Goal: Task Accomplishment & Management: Use online tool/utility

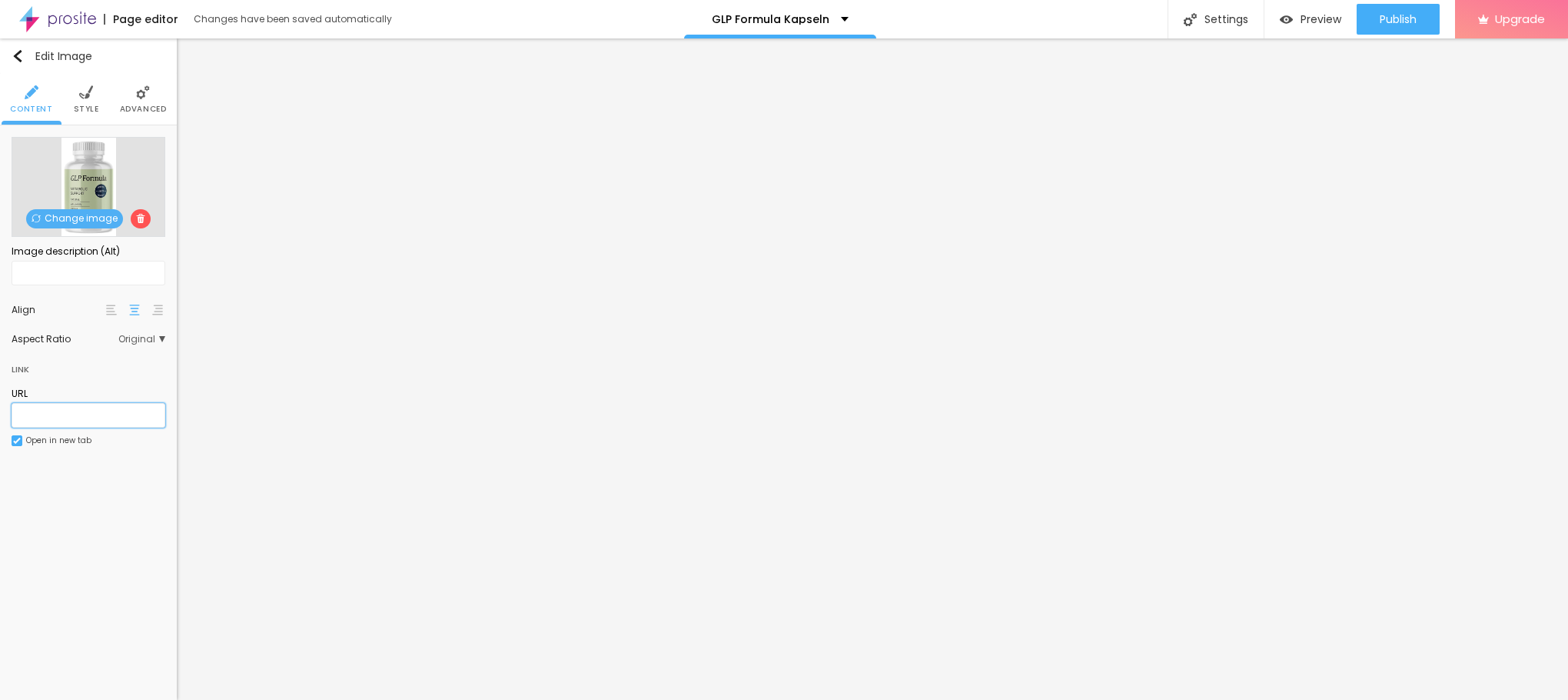
paste input "[URL][DOMAIN_NAME]"
type input "[URL][DOMAIN_NAME]"
click at [95, 100] on li "Style" at bounding box center [87, 99] width 26 height 51
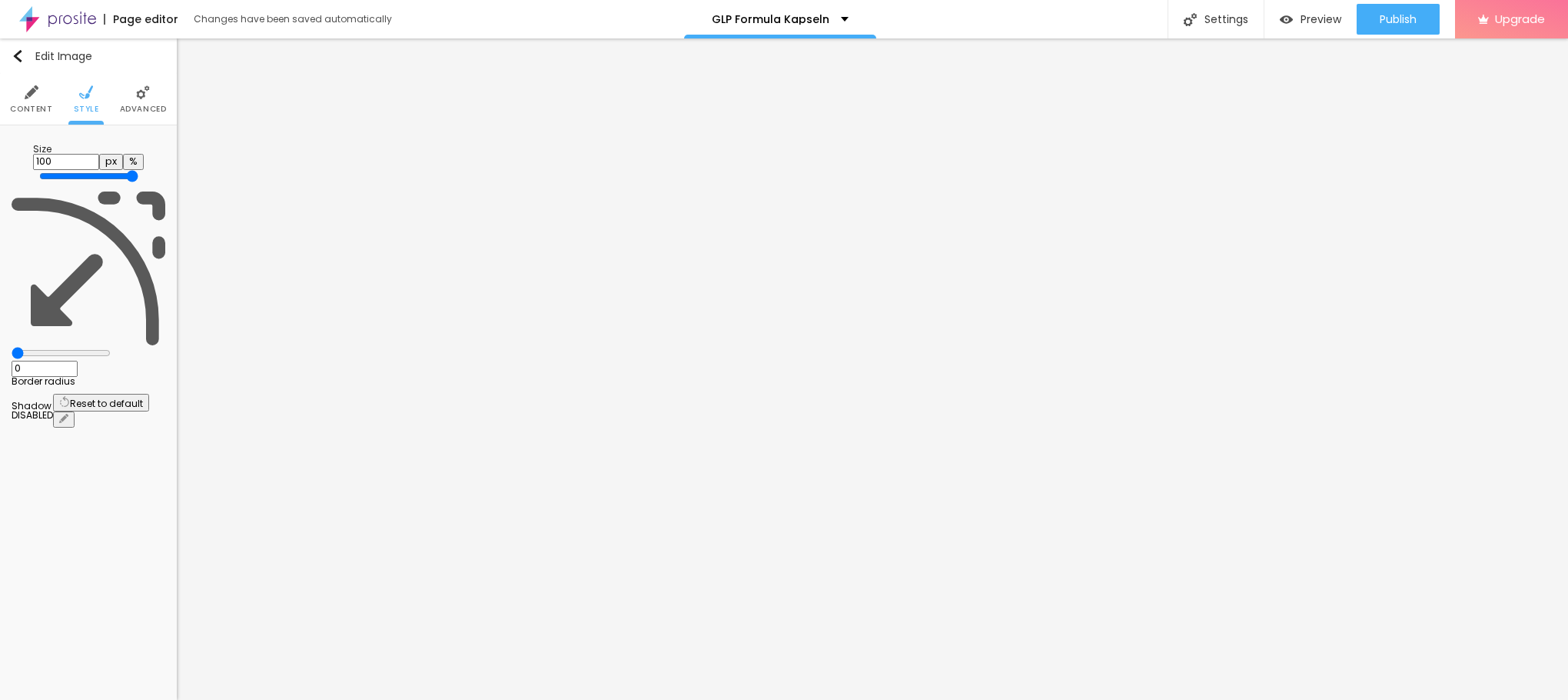
type input "95"
type input "90"
type input "85"
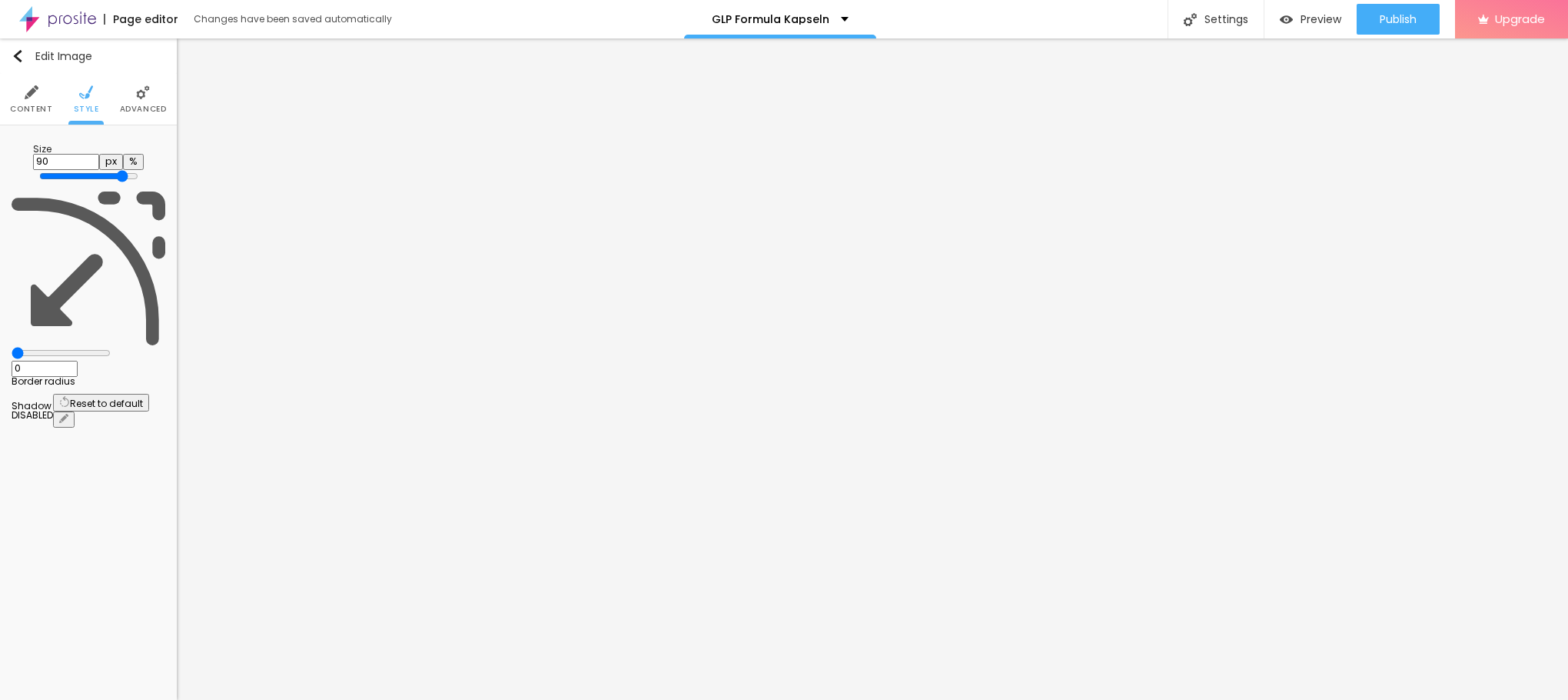
type input "85"
type input "80"
type input "75"
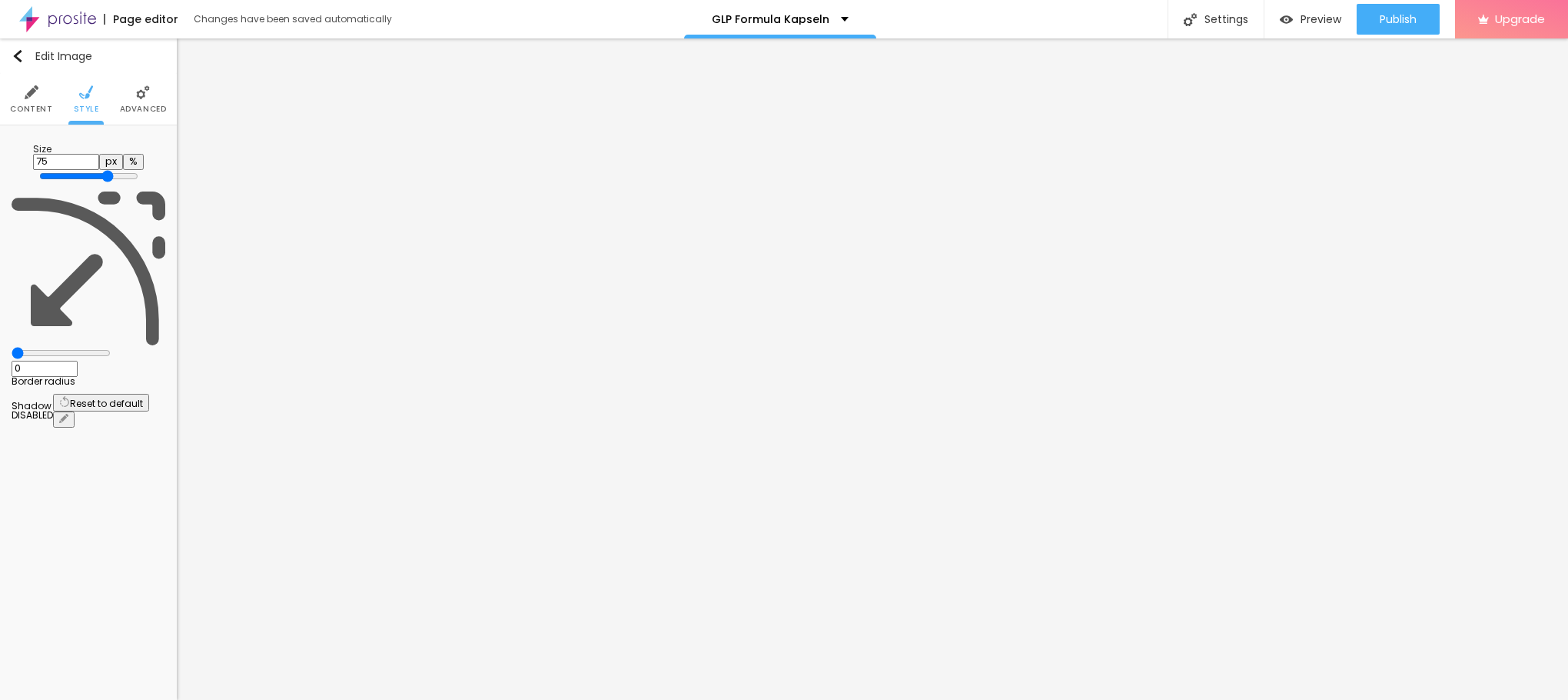
type input "70"
type input "65"
type input "60"
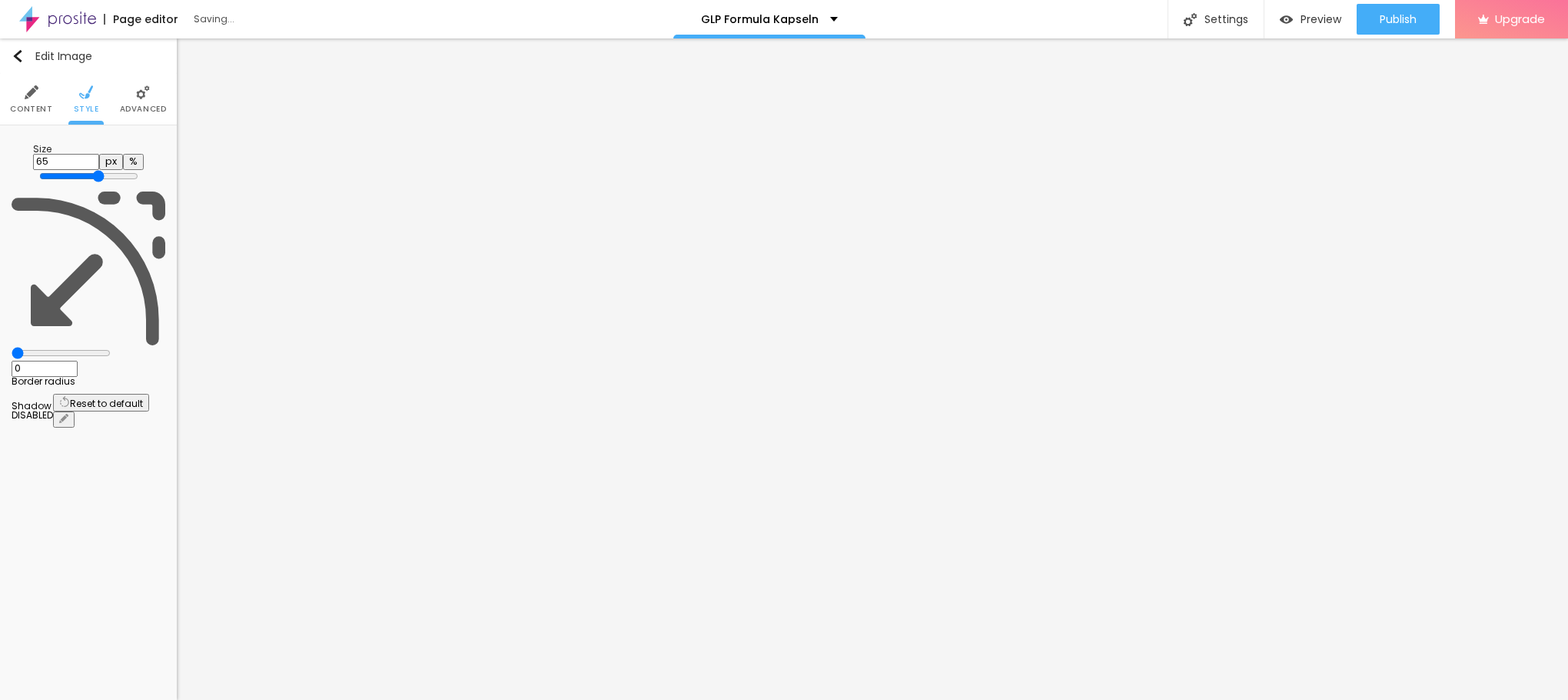
type input "60"
type input "55"
type input "50"
drag, startPoint x: 157, startPoint y: 169, endPoint x: 83, endPoint y: 175, distance: 74.2
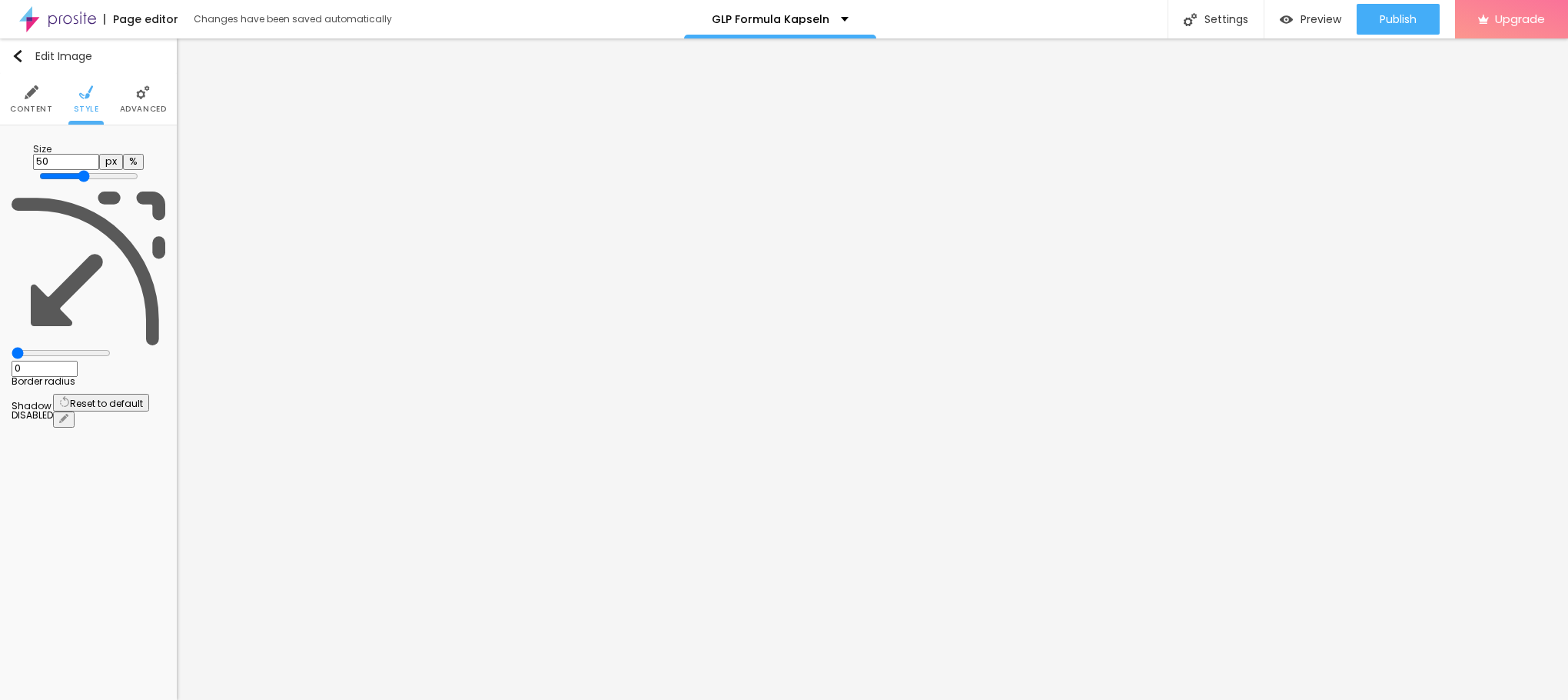
type input "50"
click at [83, 175] on input "range" at bounding box center [88, 175] width 99 height 12
click at [31, 97] on img at bounding box center [31, 92] width 14 height 14
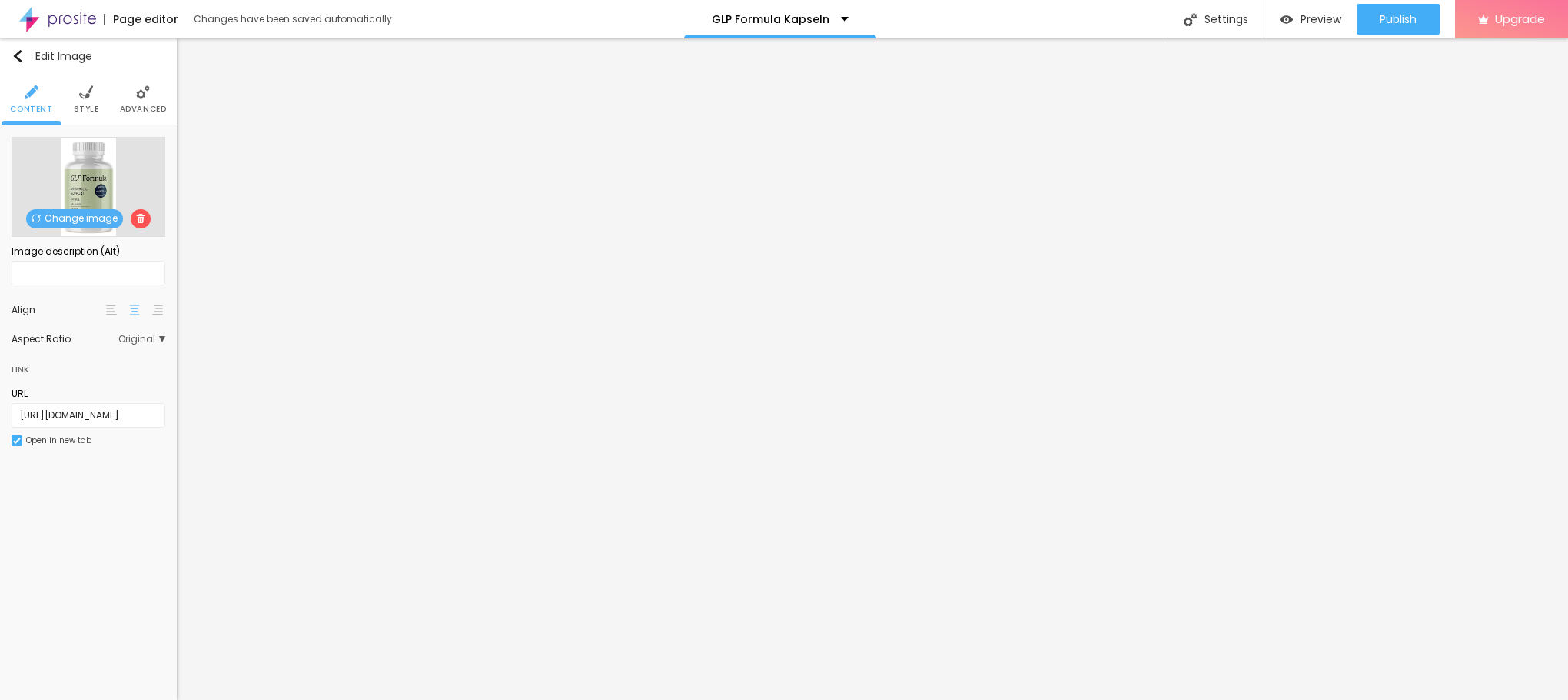
click at [154, 339] on span "Original" at bounding box center [141, 338] width 47 height 9
click at [122, 375] on div "Default 4:3" at bounding box center [100, 382] width 81 height 20
click at [112, 354] on div "Cinema 16:9" at bounding box center [100, 361] width 81 height 20
click at [107, 399] on span "Square" at bounding box center [106, 403] width 47 height 9
click at [98, 420] on span "Original" at bounding box center [111, 423] width 56 height 9
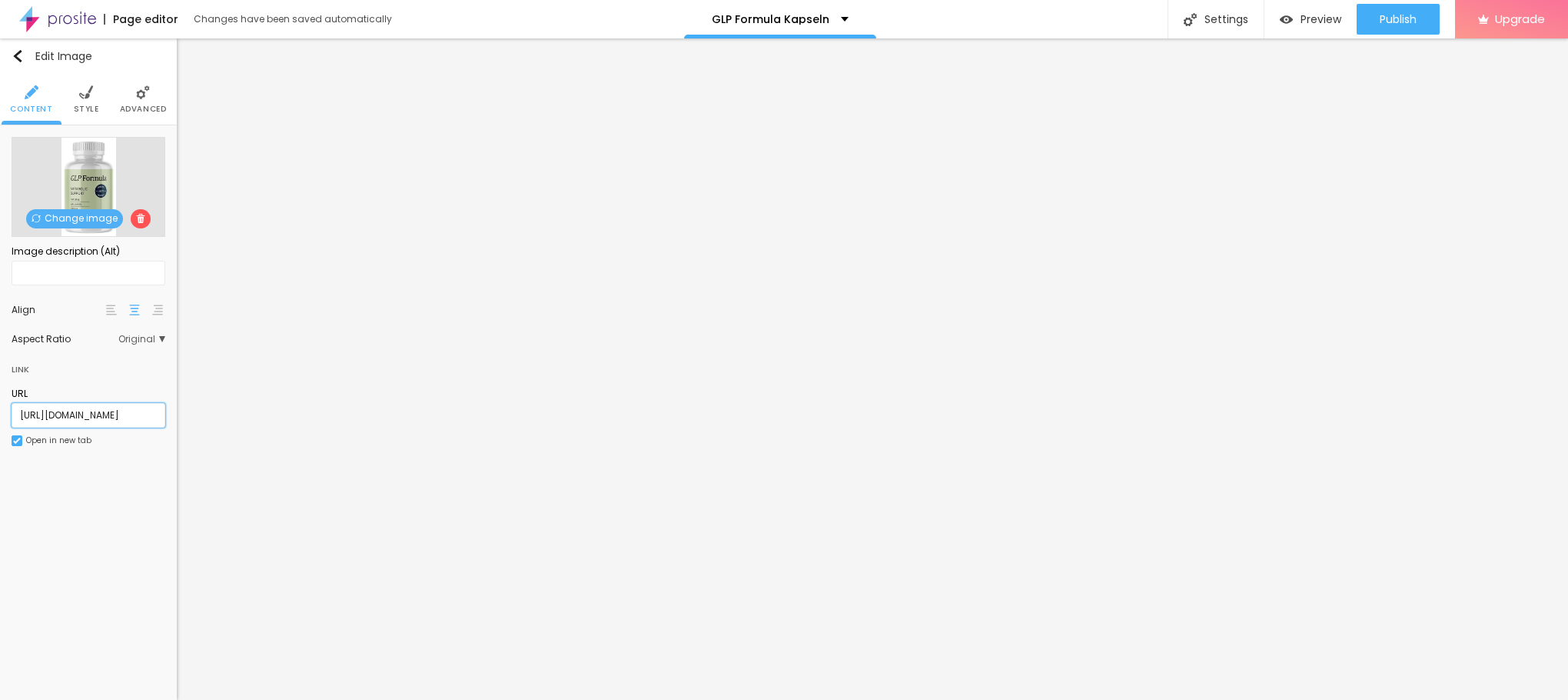
click at [116, 418] on input "[URL][DOMAIN_NAME]" at bounding box center [88, 415] width 153 height 25
paste input "[DOMAIN_NAME][URL]"
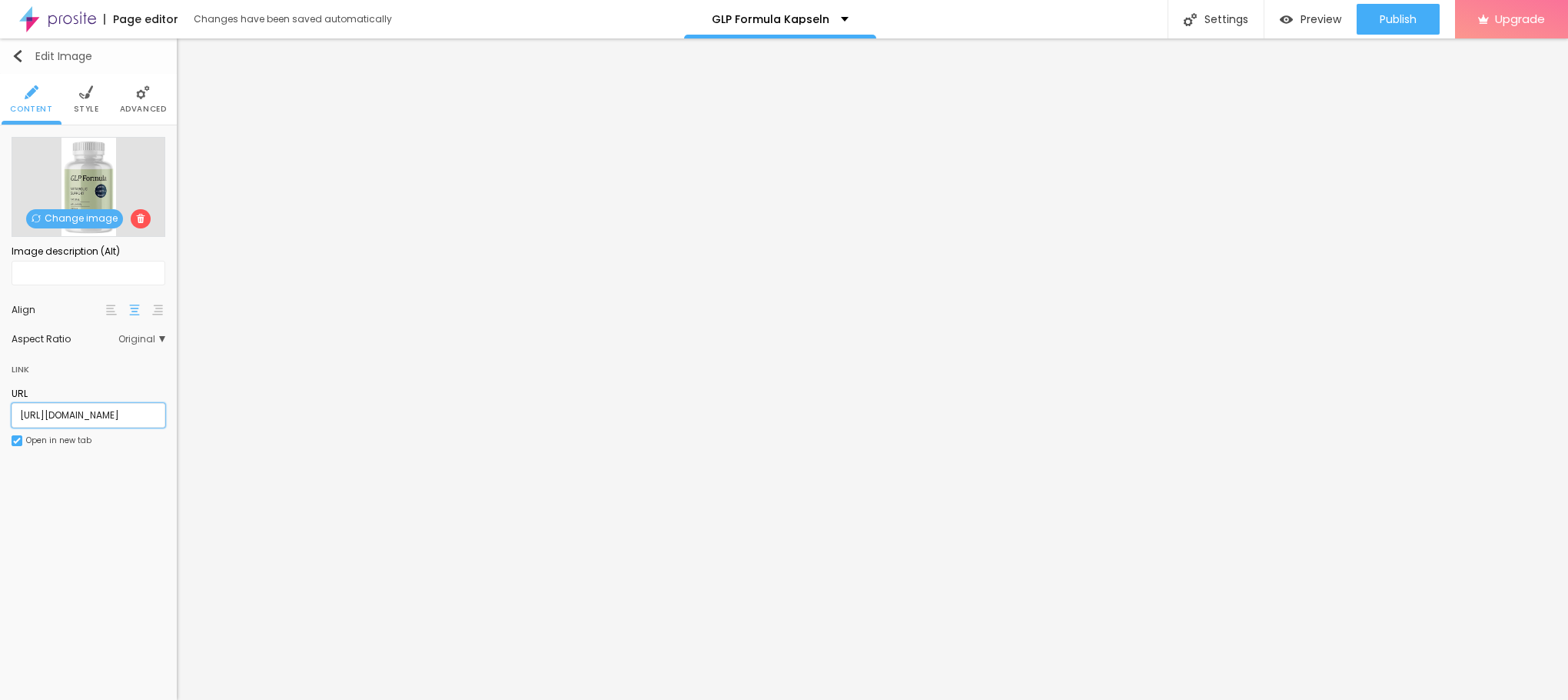
type input "[URL][DOMAIN_NAME]"
click at [43, 53] on div "Edit Image" at bounding box center [51, 55] width 80 height 12
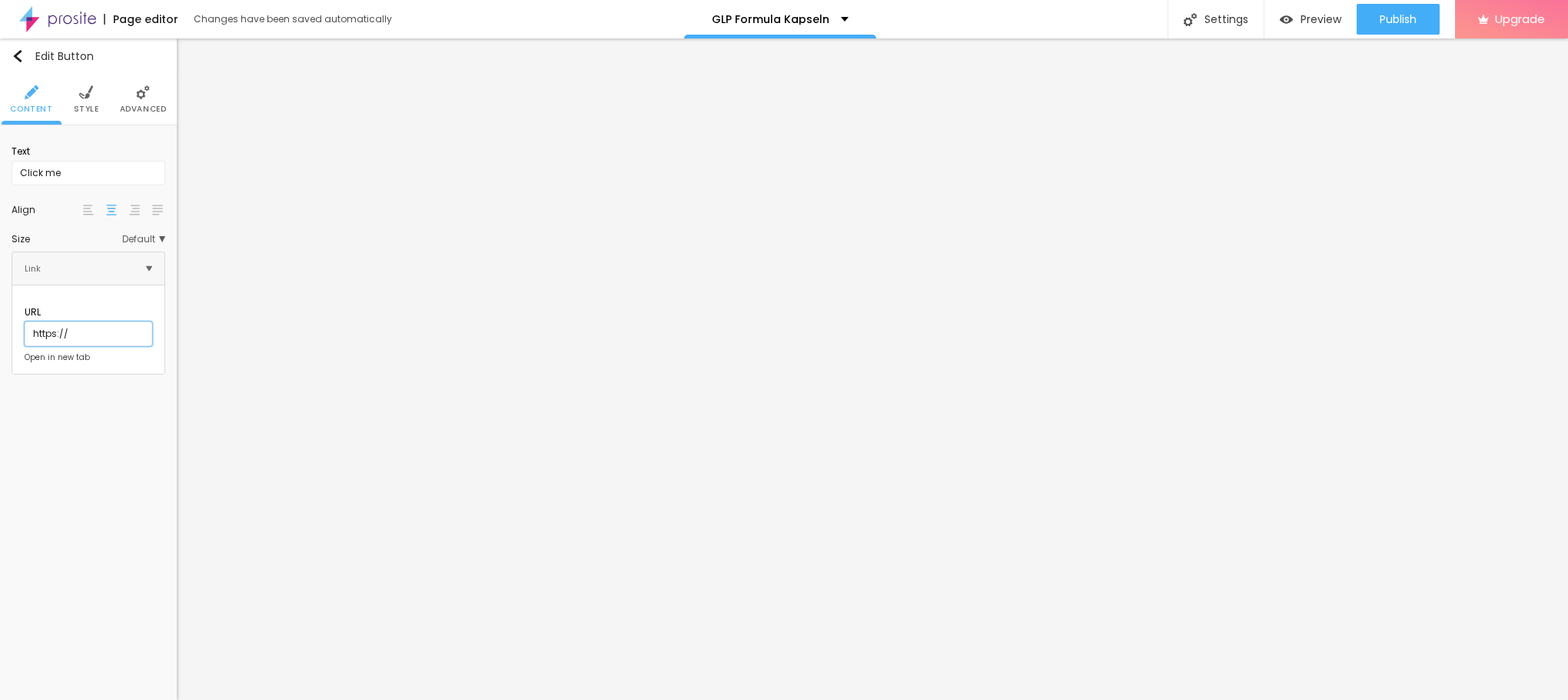
click at [0, 329] on div "Text Click me Align Size Default Small Default Big Link URL https:// Open in ne…" at bounding box center [88, 256] width 177 height 260
type input "="
paste input "[URL][DOMAIN_NAME]"
type input "[URL][DOMAIN_NAME]"
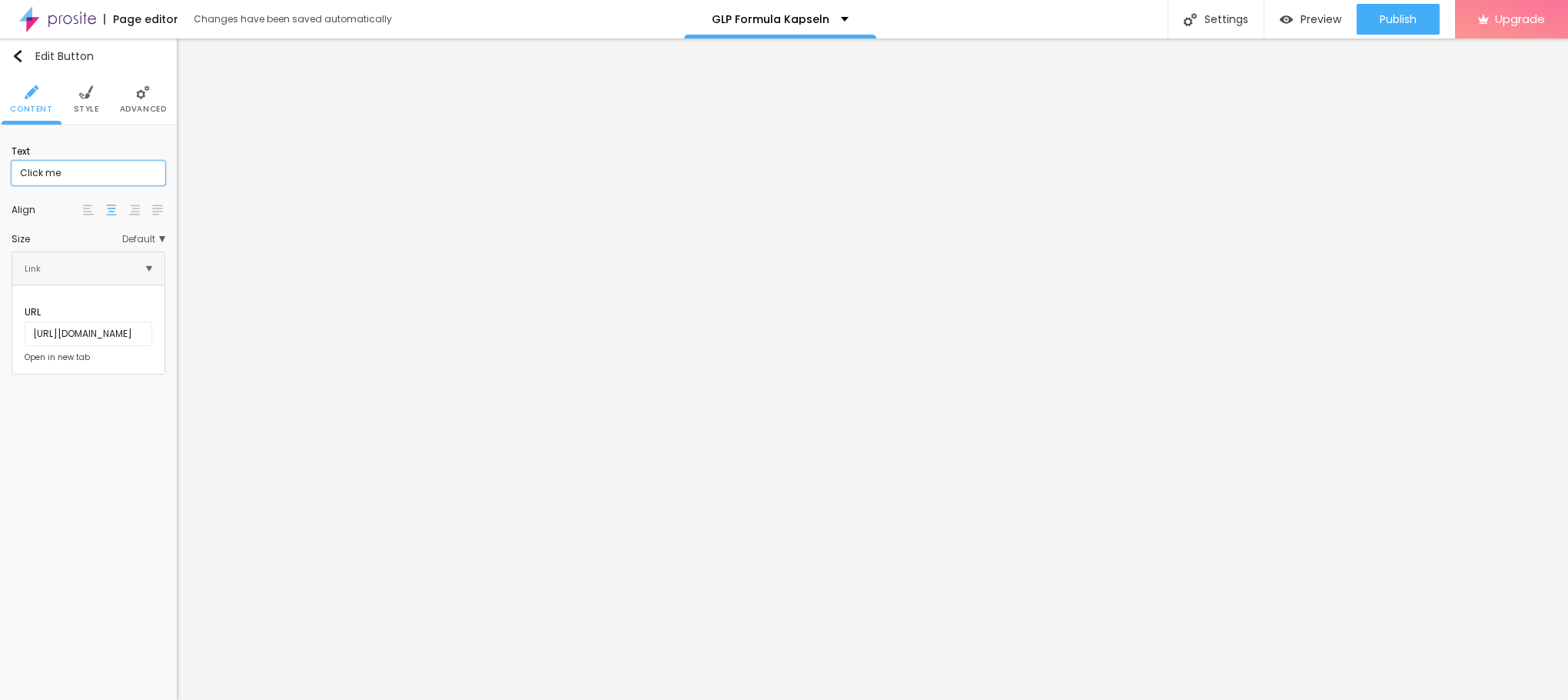
scroll to position [0, 0]
click at [80, 175] on input "Click me" at bounding box center [88, 173] width 153 height 25
drag, startPoint x: 138, startPoint y: 231, endPoint x: 141, endPoint y: 245, distance: 14.3
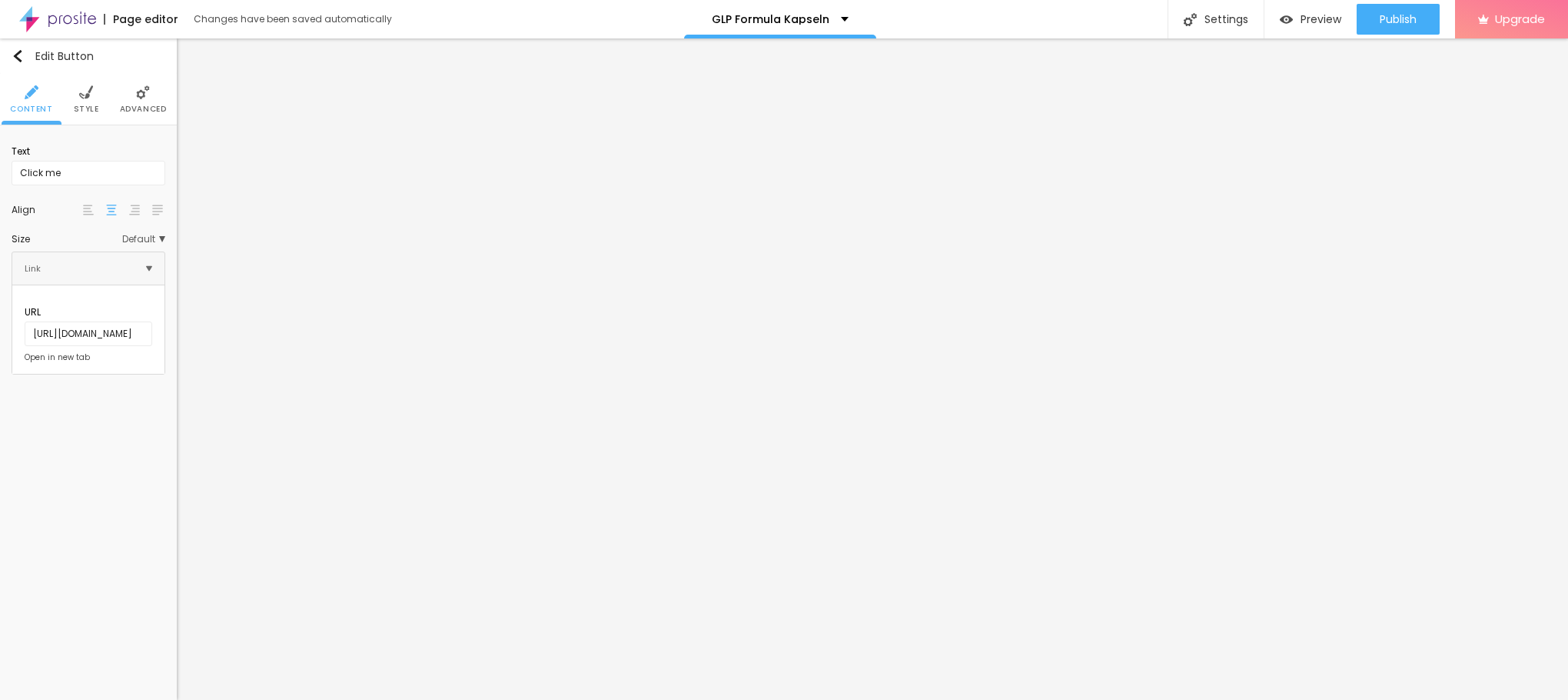
click at [138, 233] on div "Size Default Small Default Big" at bounding box center [88, 239] width 153 height 25
click at [141, 245] on div "Size Default Small Default Big" at bounding box center [88, 239] width 153 height 25
click at [141, 240] on span "Default" at bounding box center [144, 239] width 43 height 9
click at [116, 265] on span "Small" at bounding box center [111, 261] width 33 height 9
click at [84, 174] on input "Click me" at bounding box center [88, 173] width 153 height 25
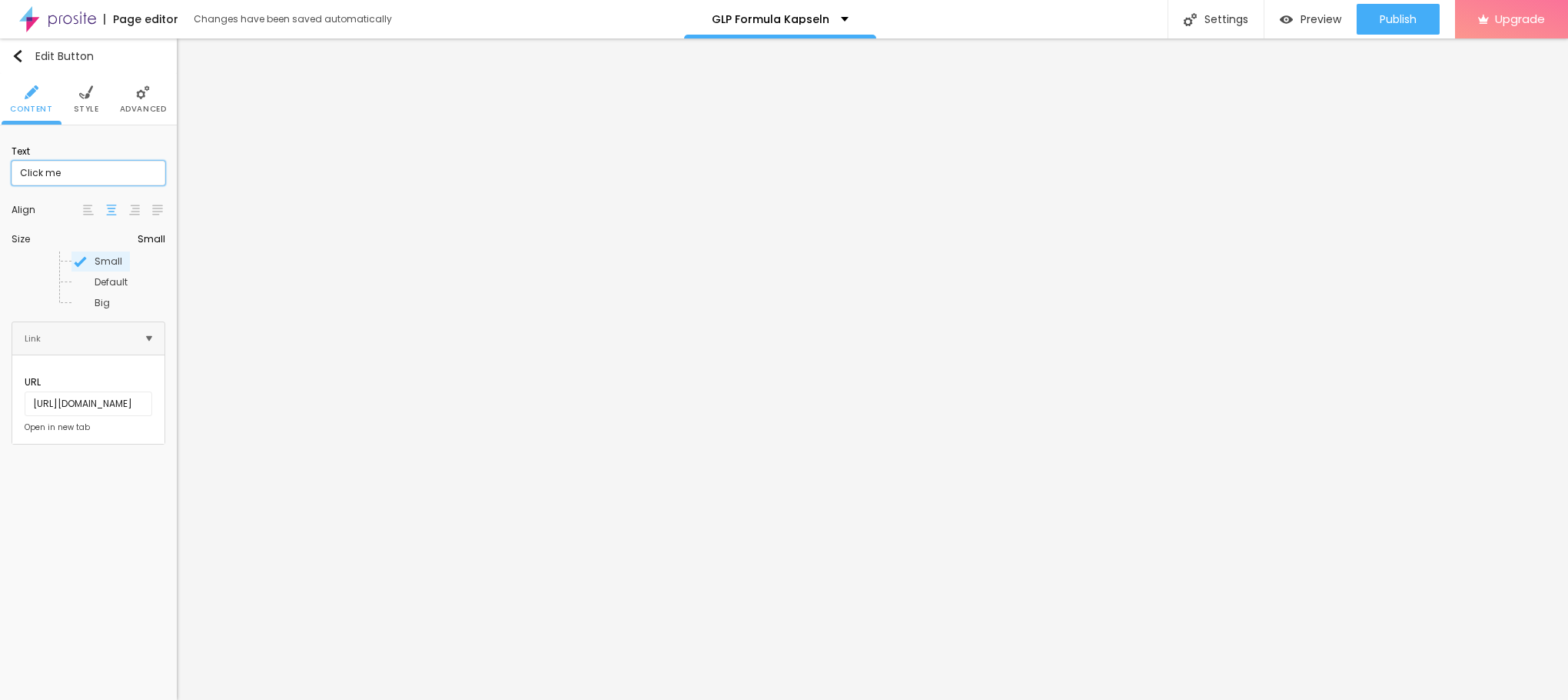
click at [84, 174] on input "Click me" at bounding box center [88, 173] width 153 height 25
paste input "👇😍Jetzt einkaufen😍👇"
type input "👇😍Jetzt einkaufen😍👇"
click at [24, 56] on div "Edit Button" at bounding box center [52, 55] width 82 height 12
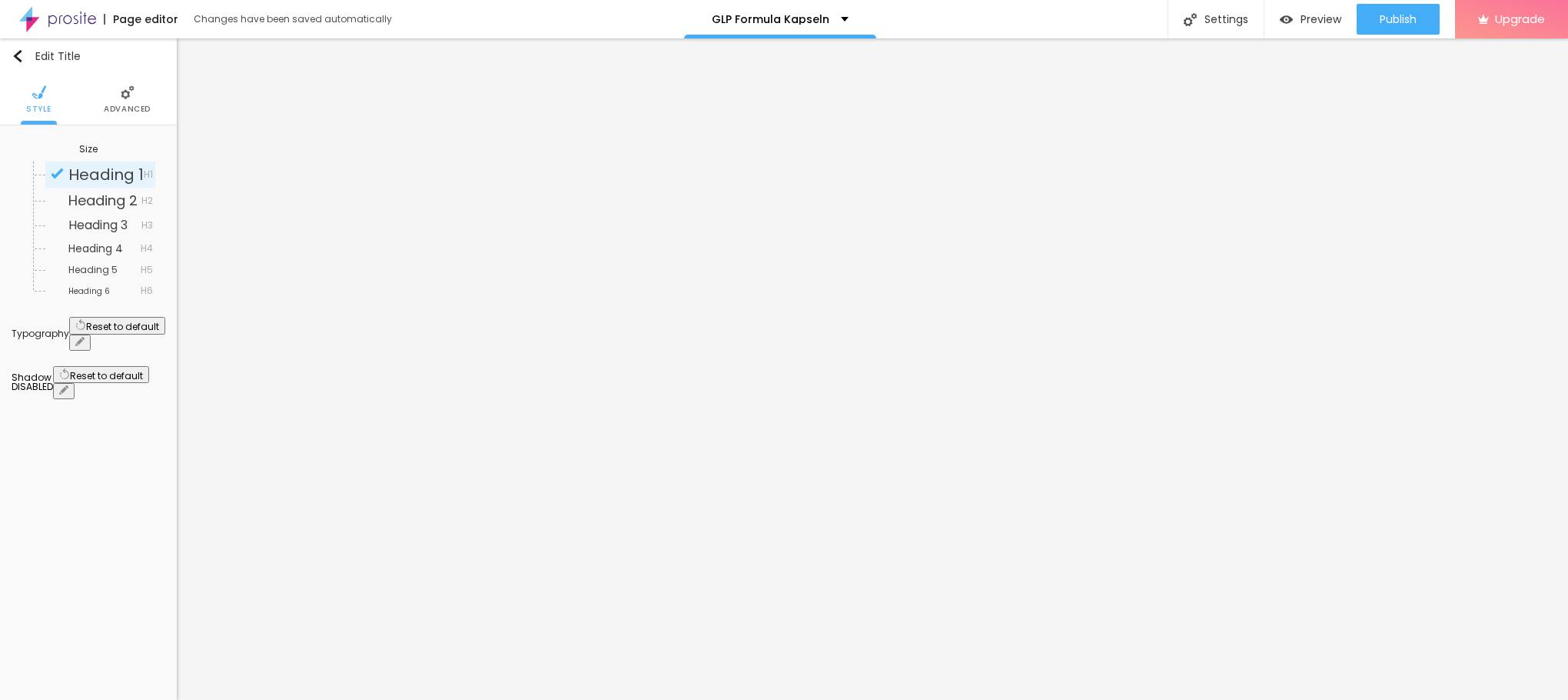
click at [133, 100] on li "Advanced" at bounding box center [127, 99] width 47 height 51
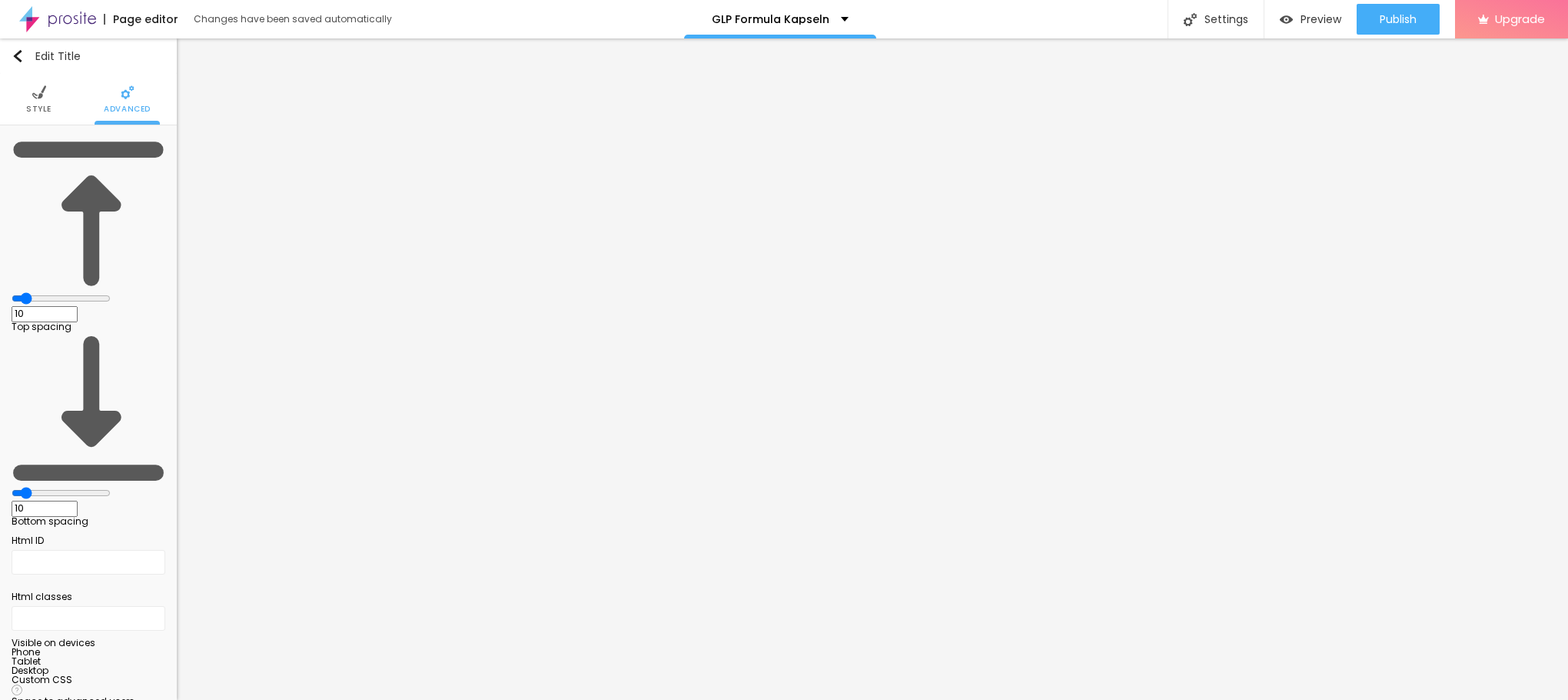
click at [35, 98] on img at bounding box center [39, 92] width 14 height 14
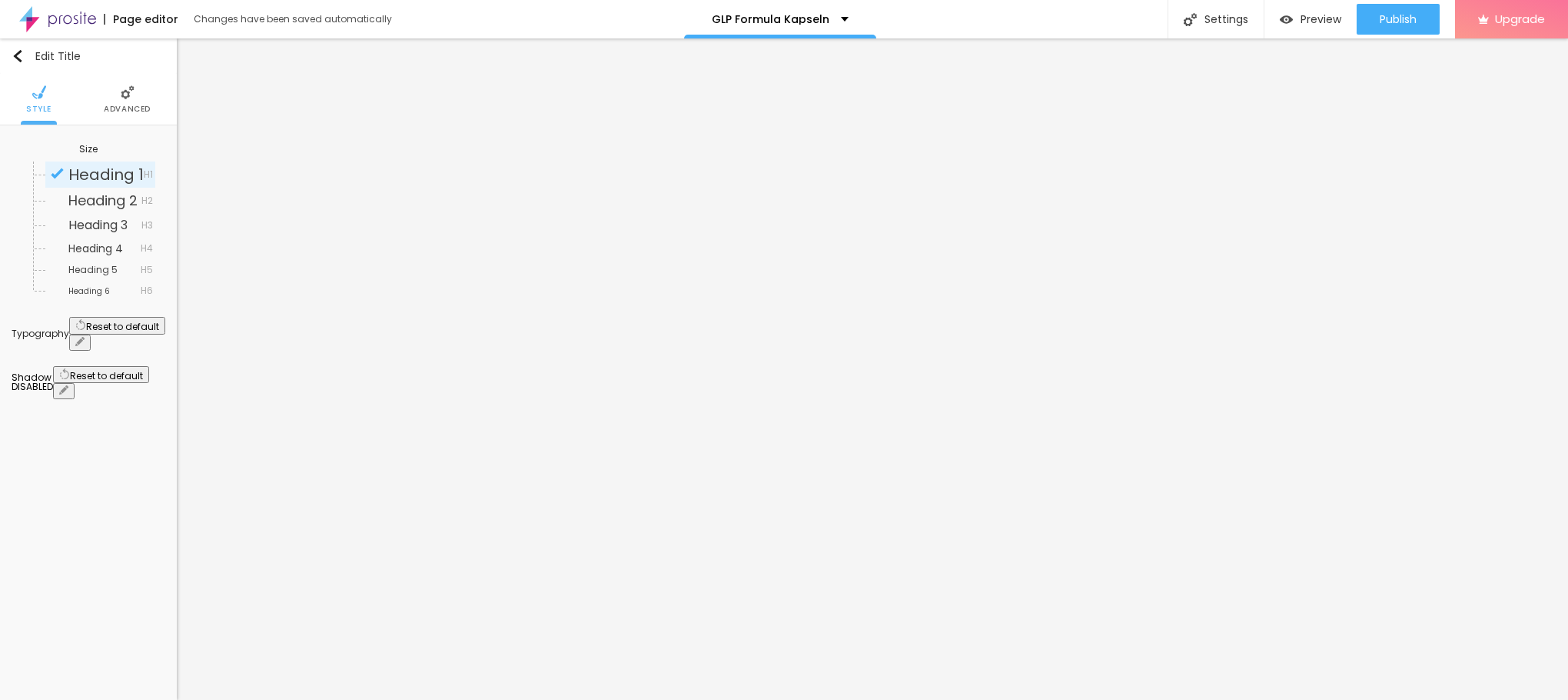
click at [84, 337] on icon "button" at bounding box center [80, 341] width 9 height 9
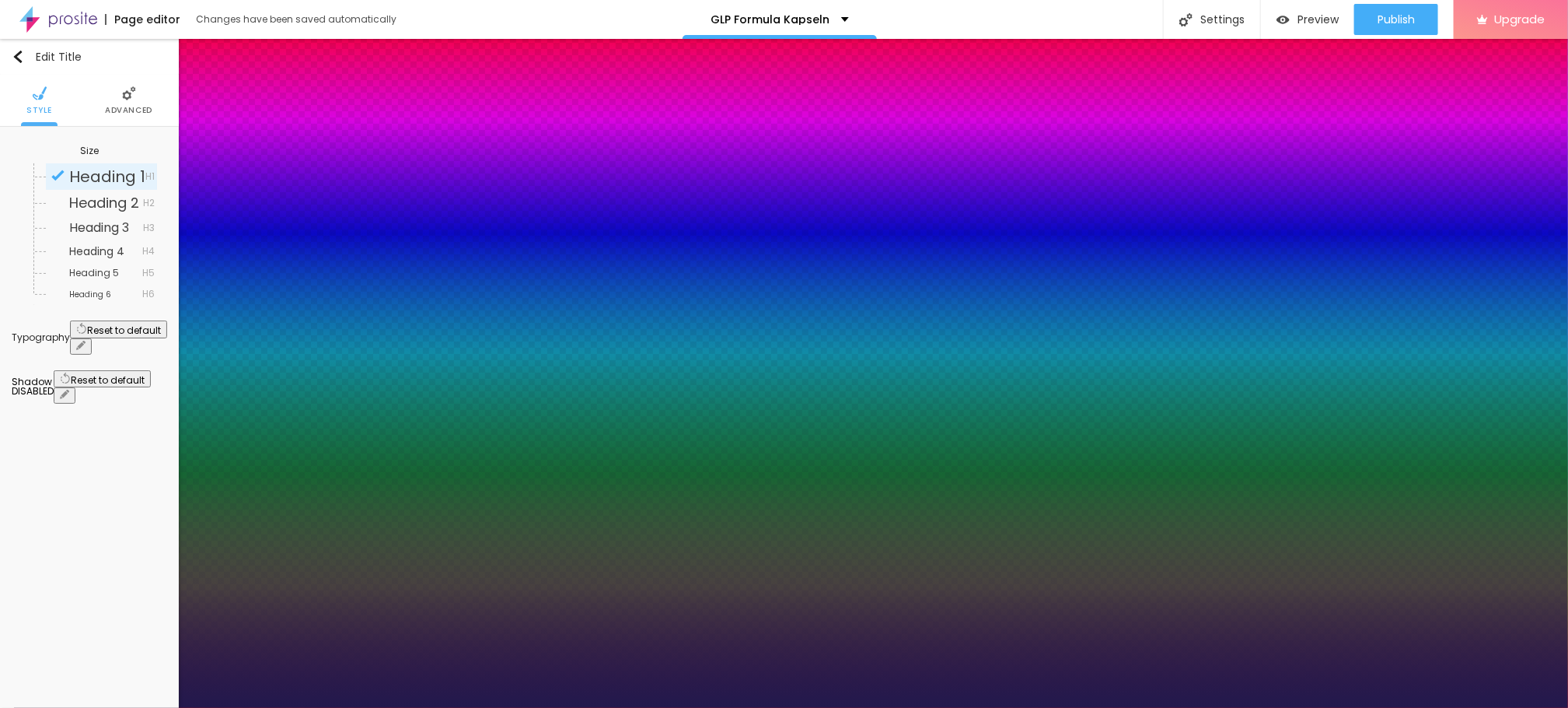
type input "19"
type input "1"
type input "20"
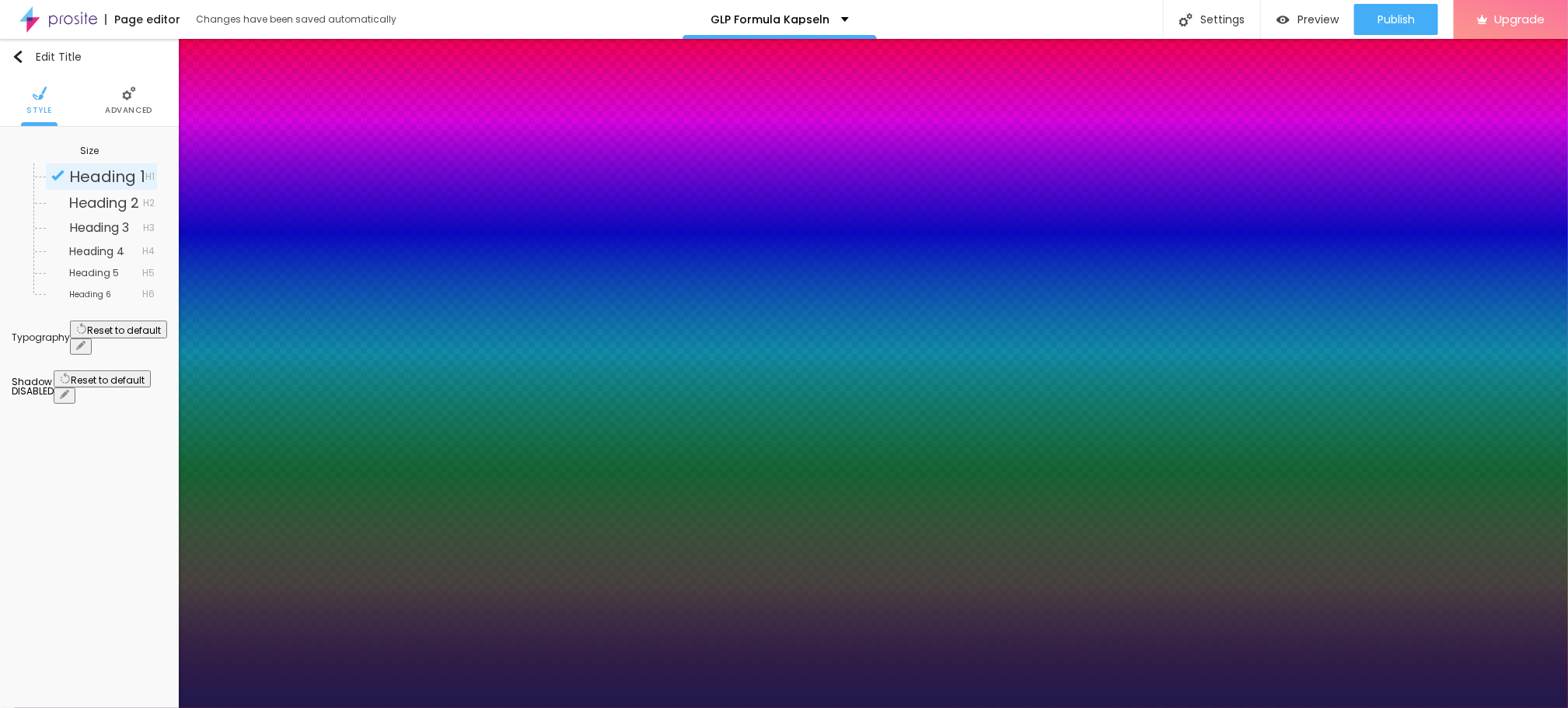
type input "1"
type input "22"
type input "1"
type input "24"
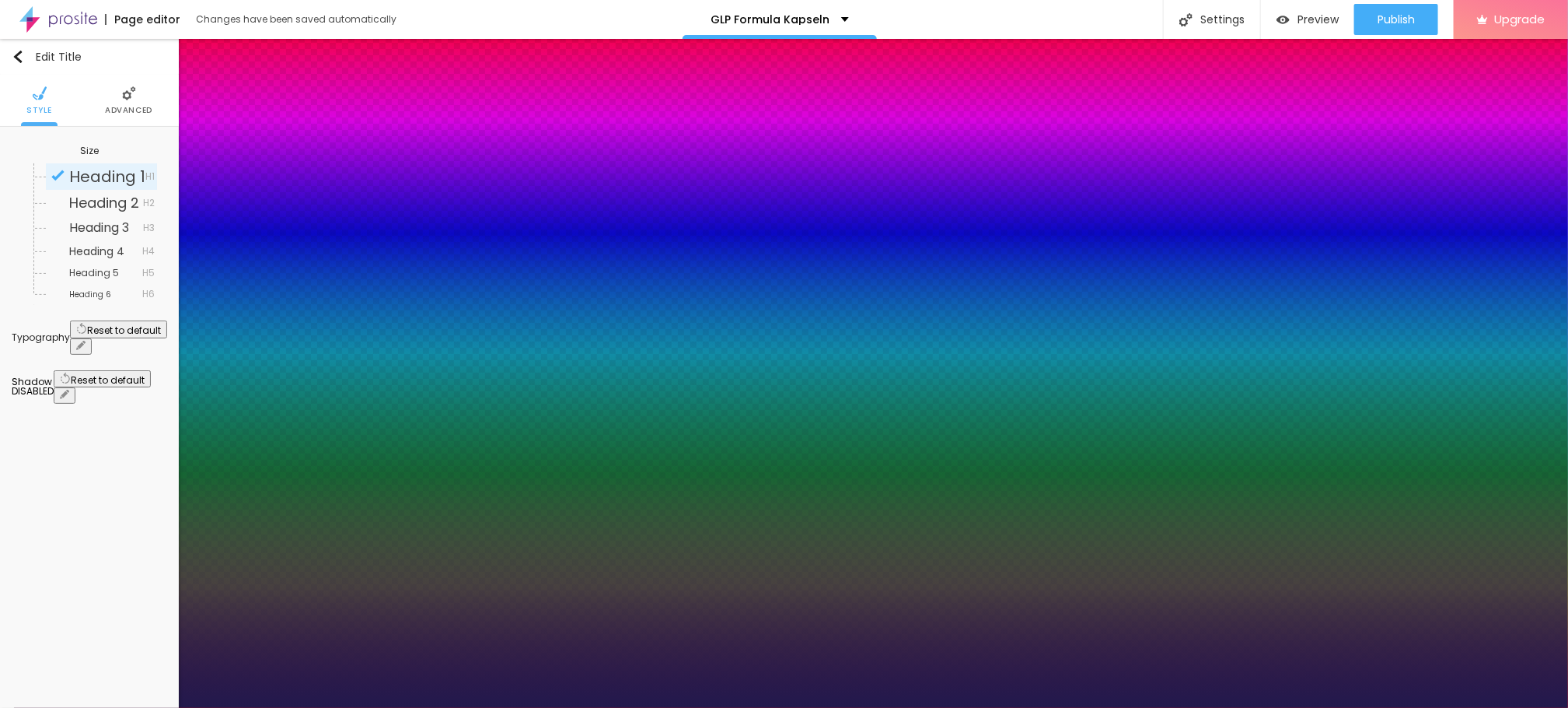
type input "24"
type input "1"
type input "25"
type input "1"
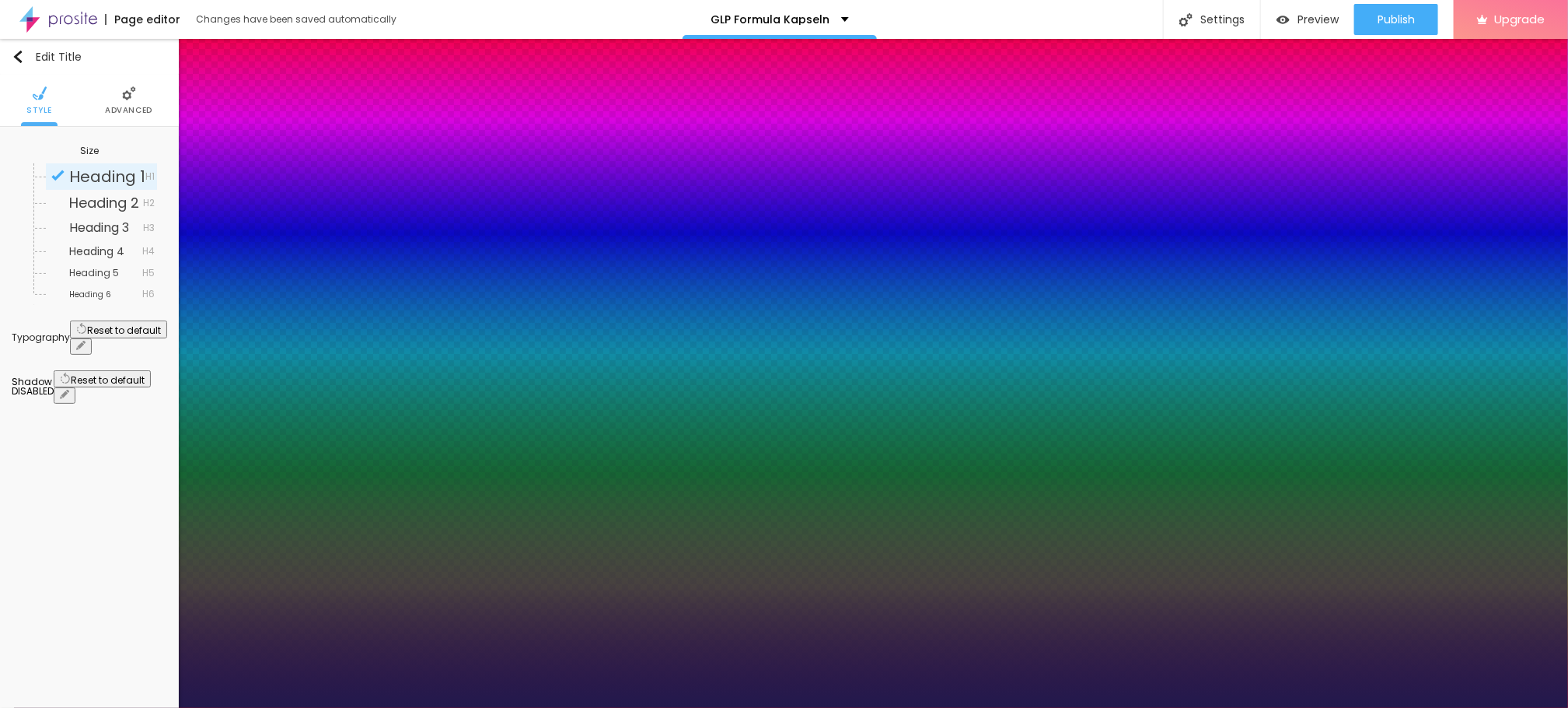
type input "28"
type input "1"
type input "29"
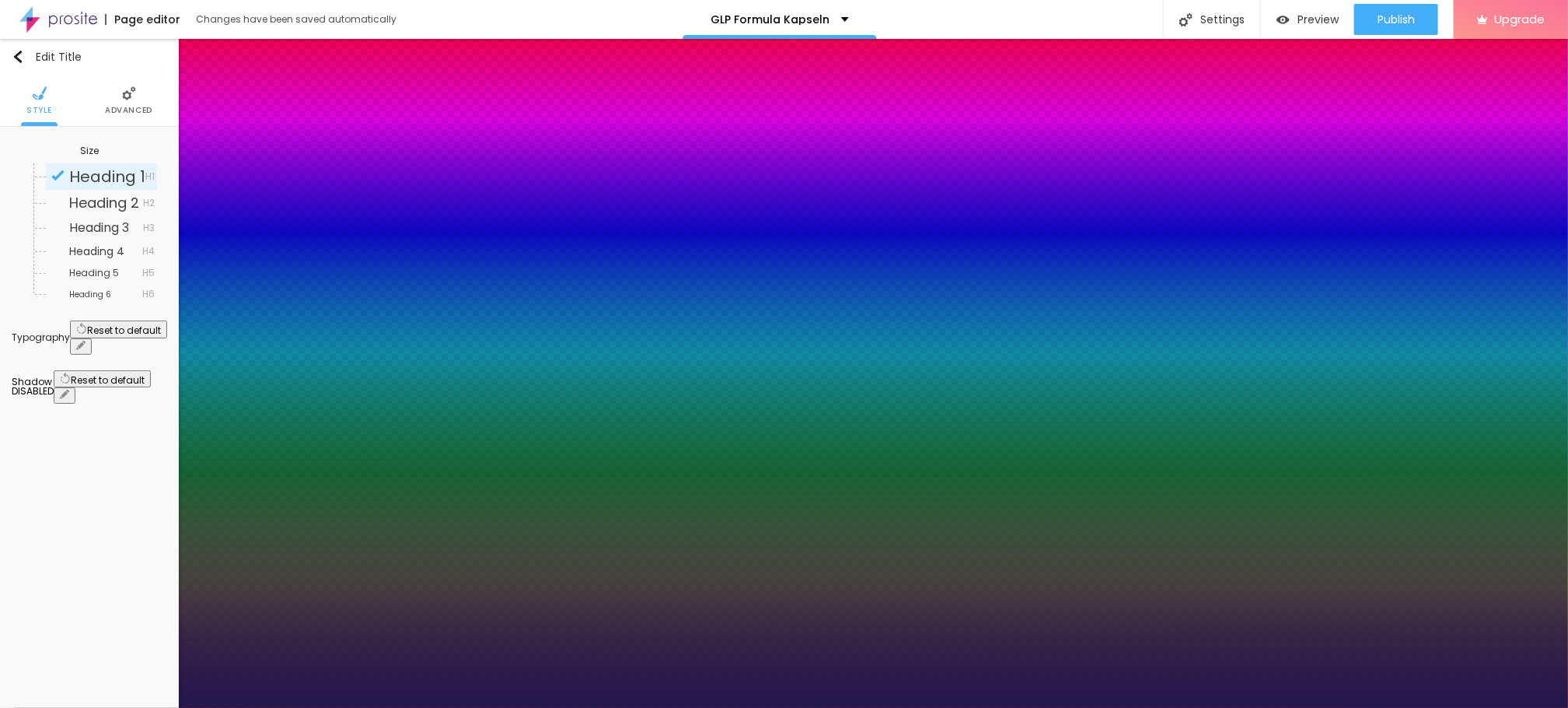
type input "1"
type input "31"
type input "1"
type input "38"
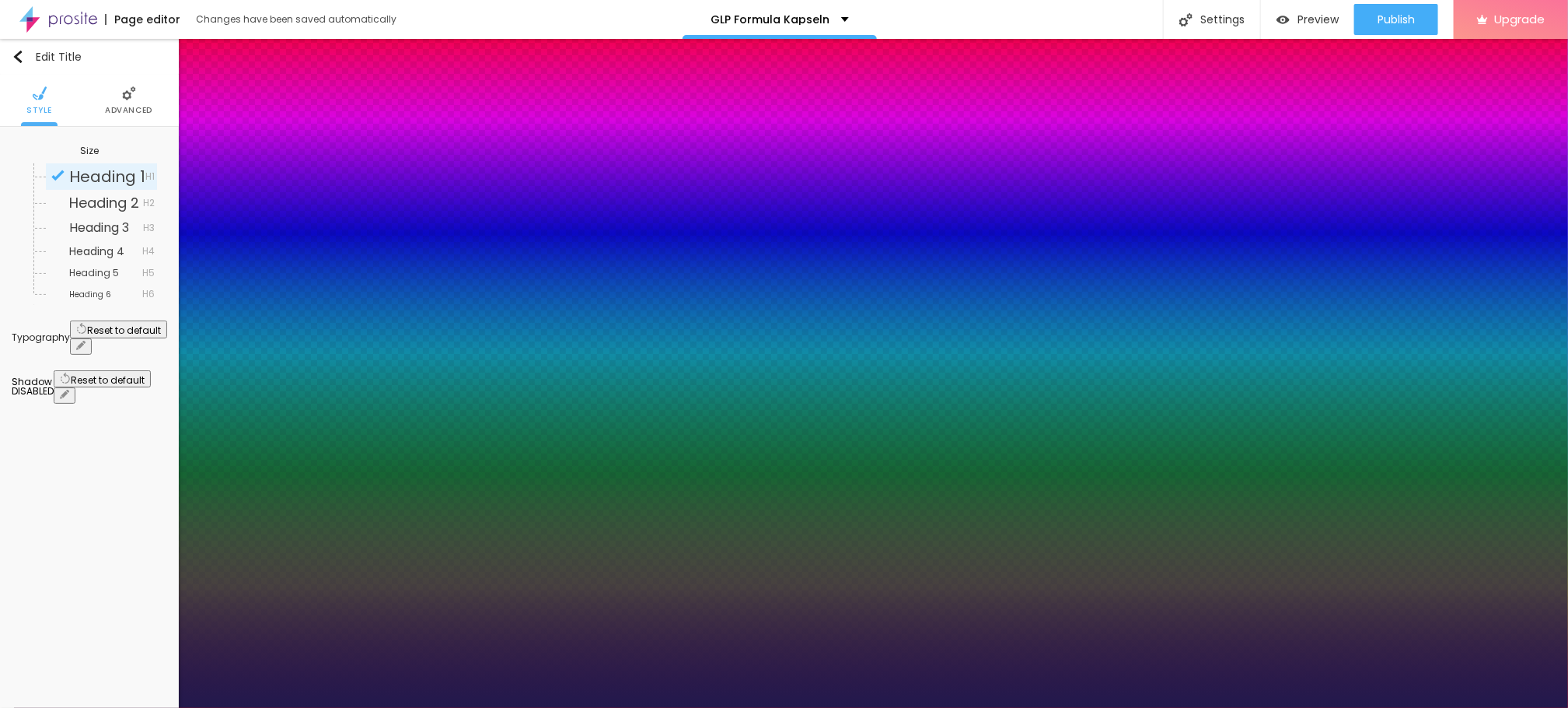
type input "38"
type input "1"
type input "40"
type input "1"
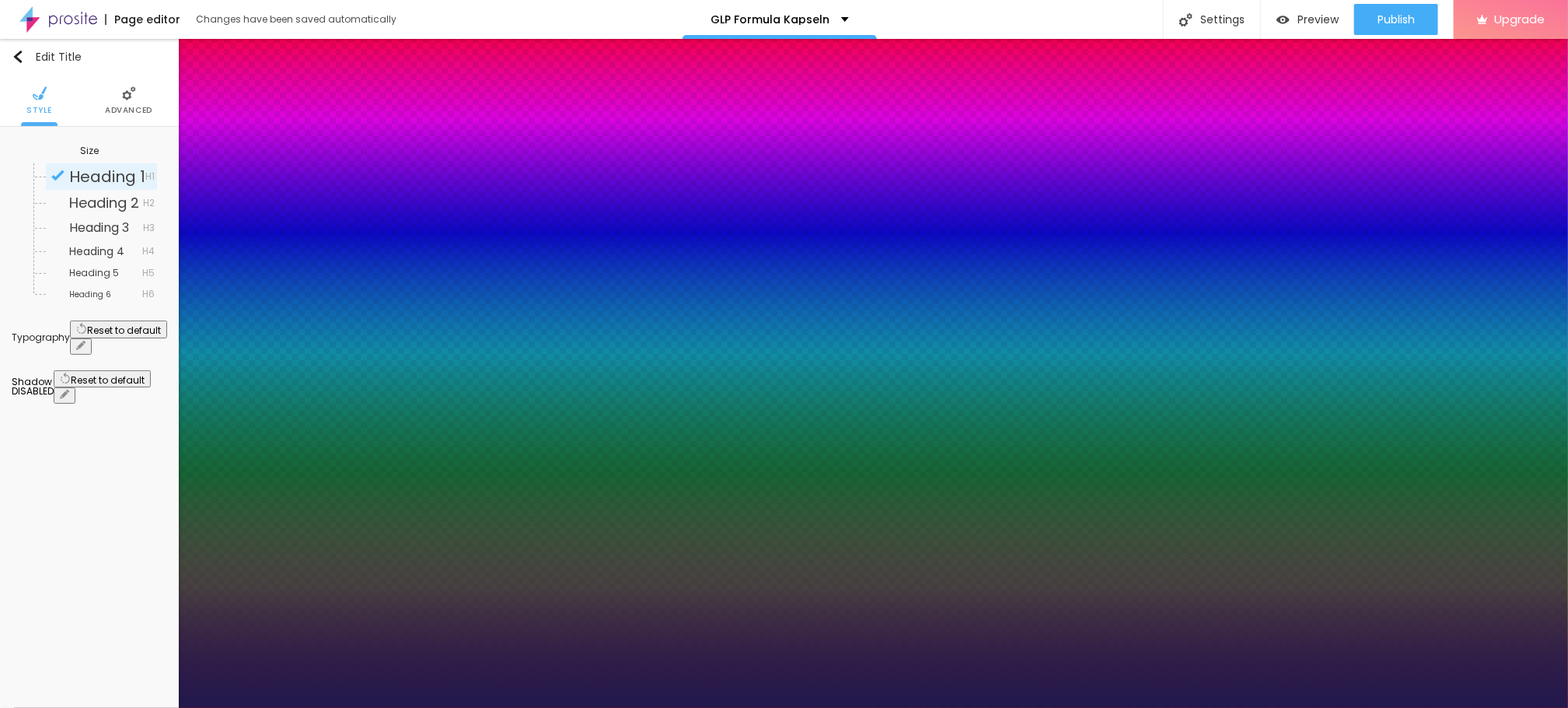
drag, startPoint x: 210, startPoint y: 437, endPoint x: 345, endPoint y: 432, distance: 135.1
type input "44"
type input "1"
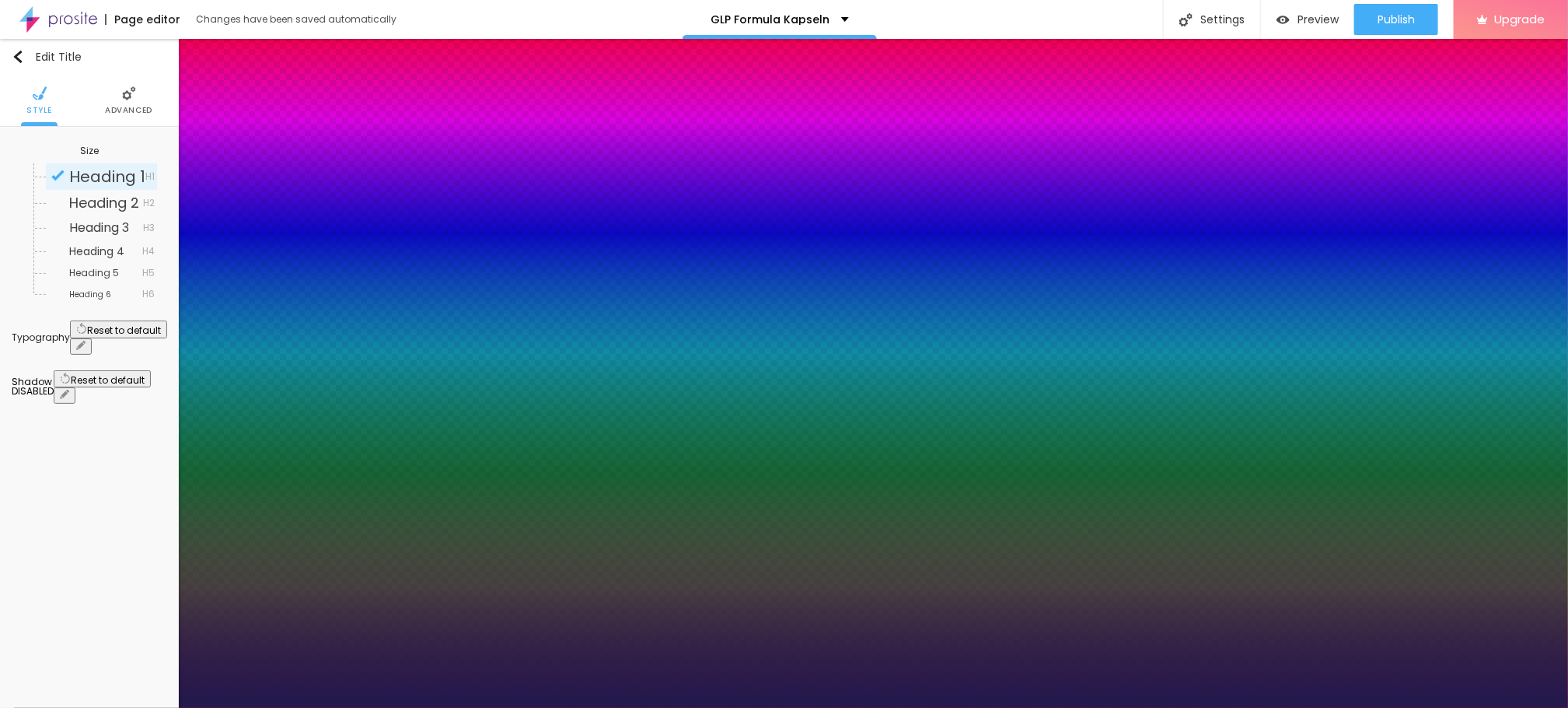
click at [506, 707] on div at bounding box center [784, 708] width 1568 height 0
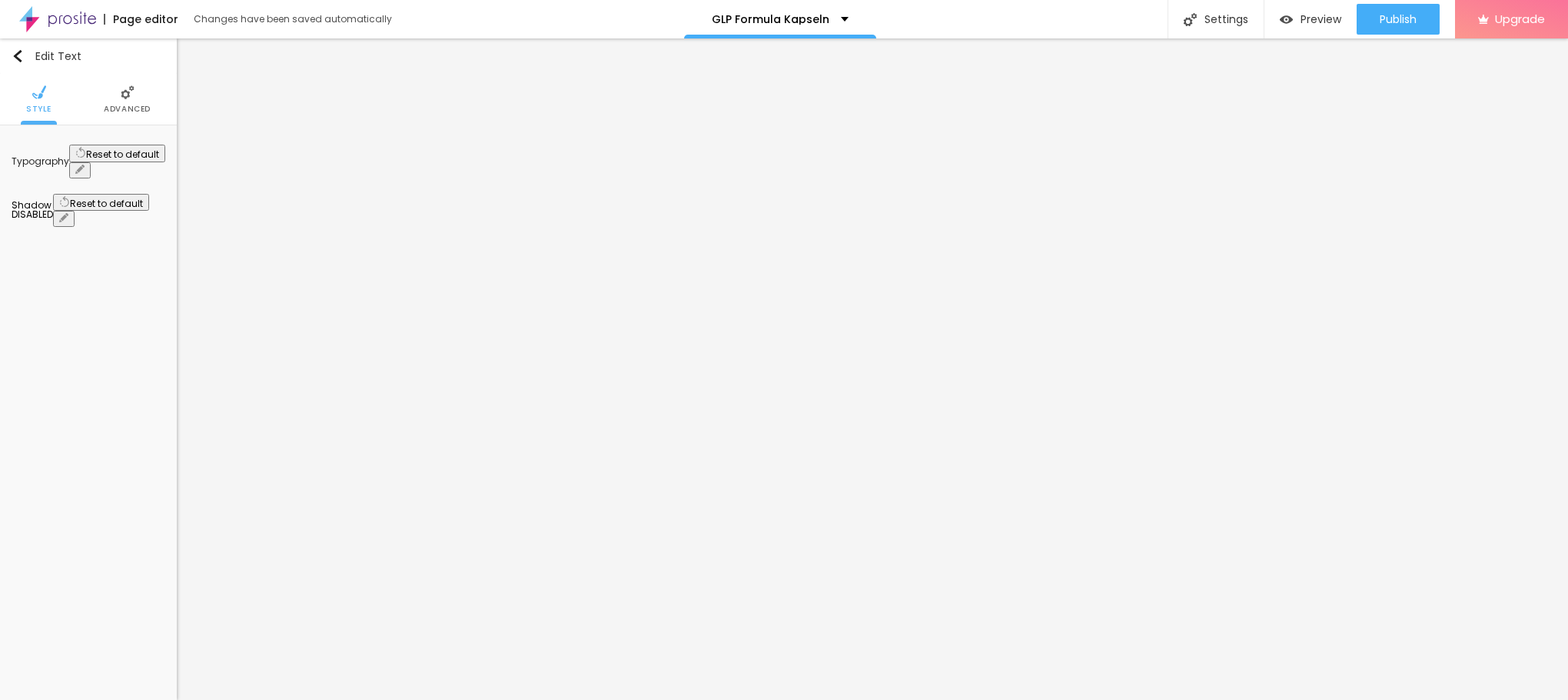
click at [91, 162] on button "button" at bounding box center [80, 170] width 22 height 16
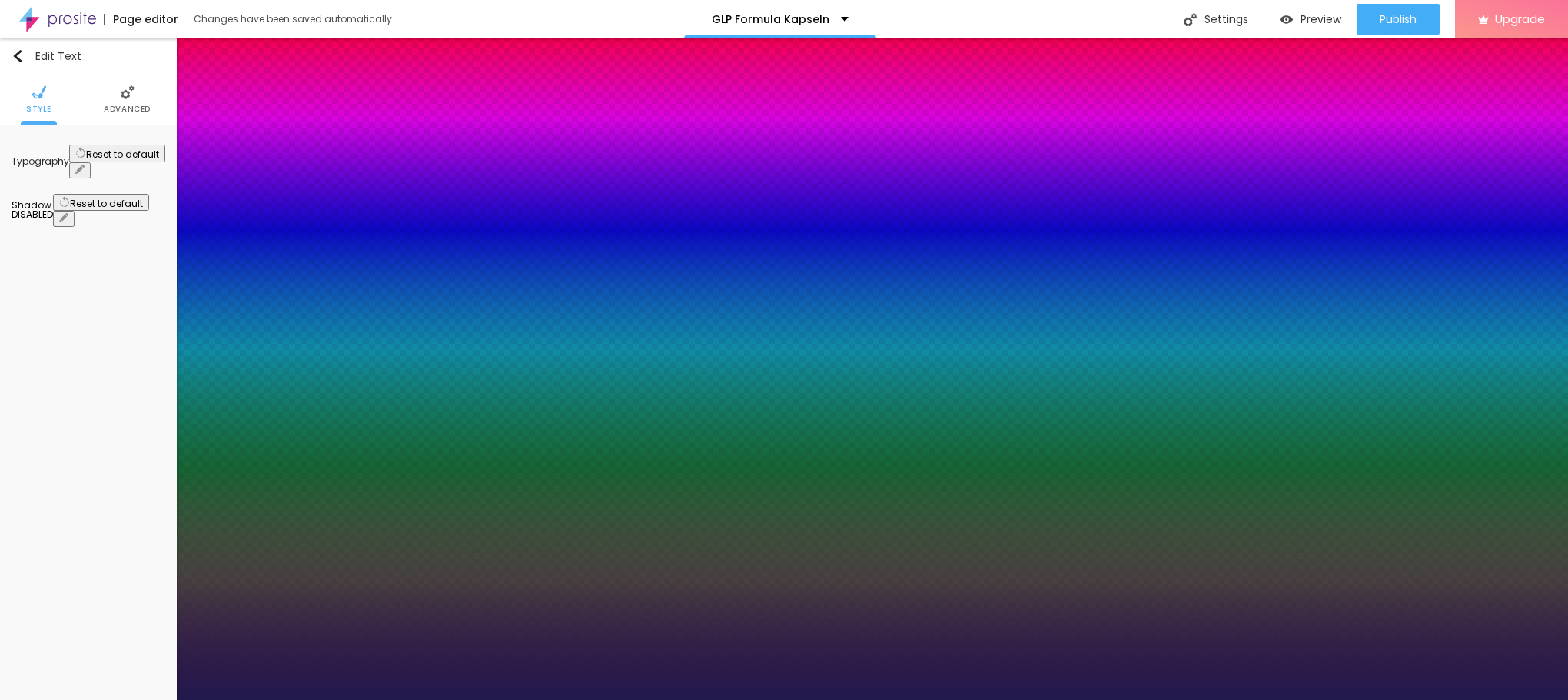
type input "1"
type input "10"
type input "1"
type input "11"
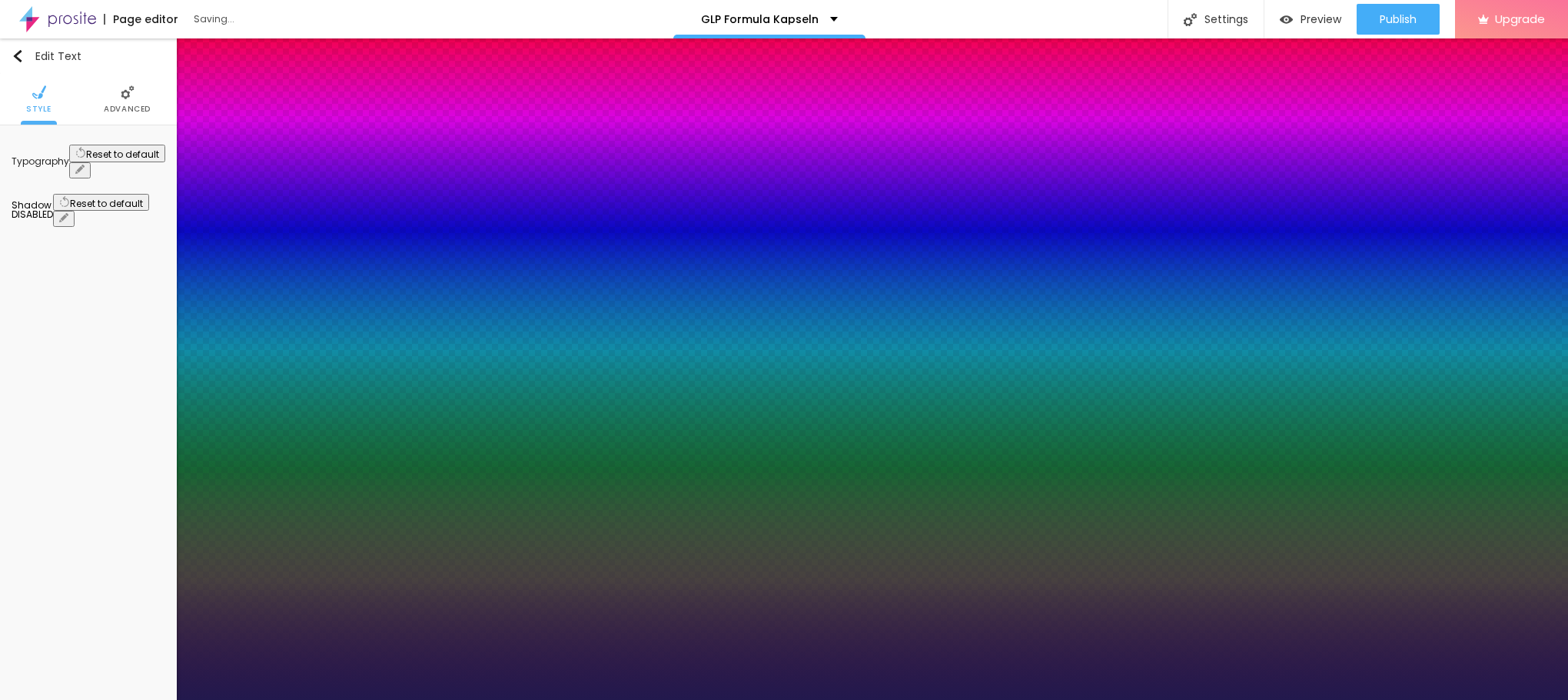
type input "11"
type input "1"
type input "12"
type input "1"
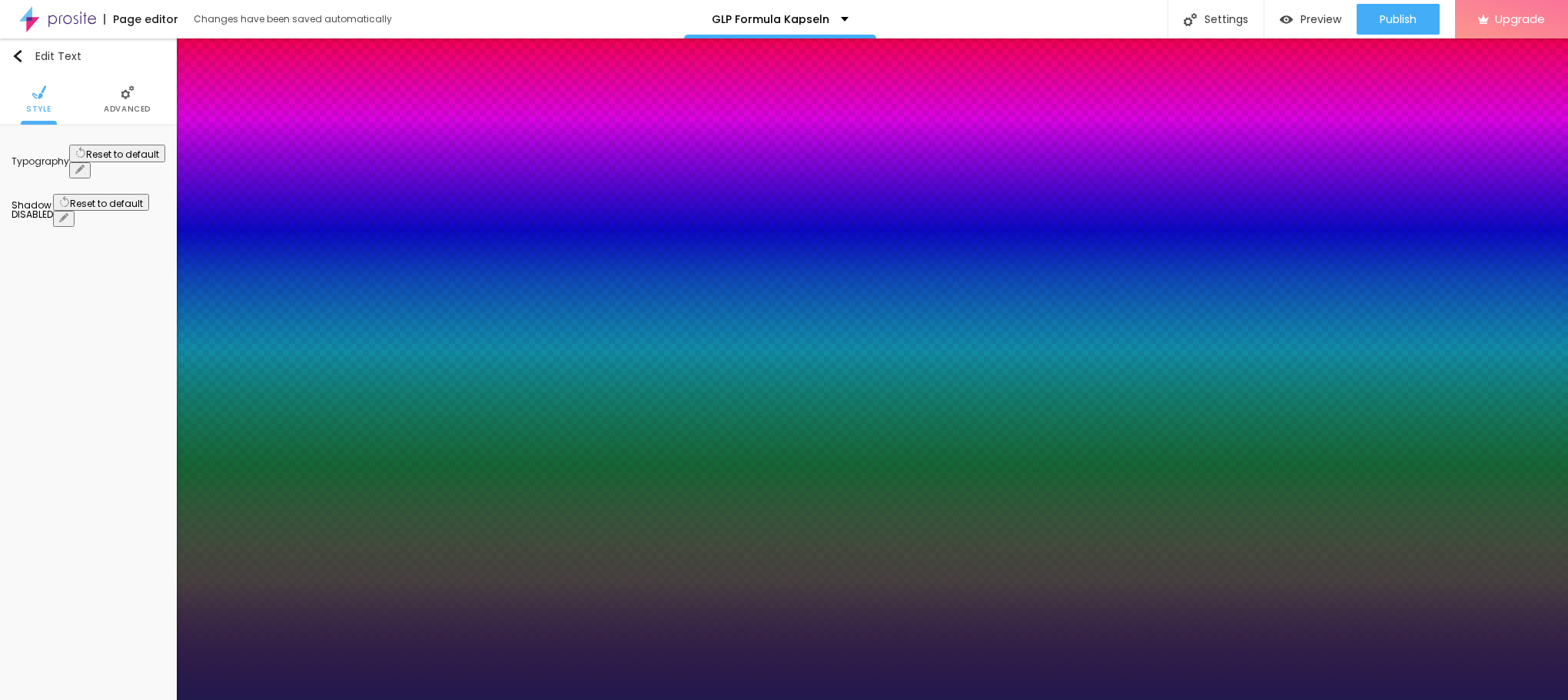
type input "16"
type input "1"
type input "19"
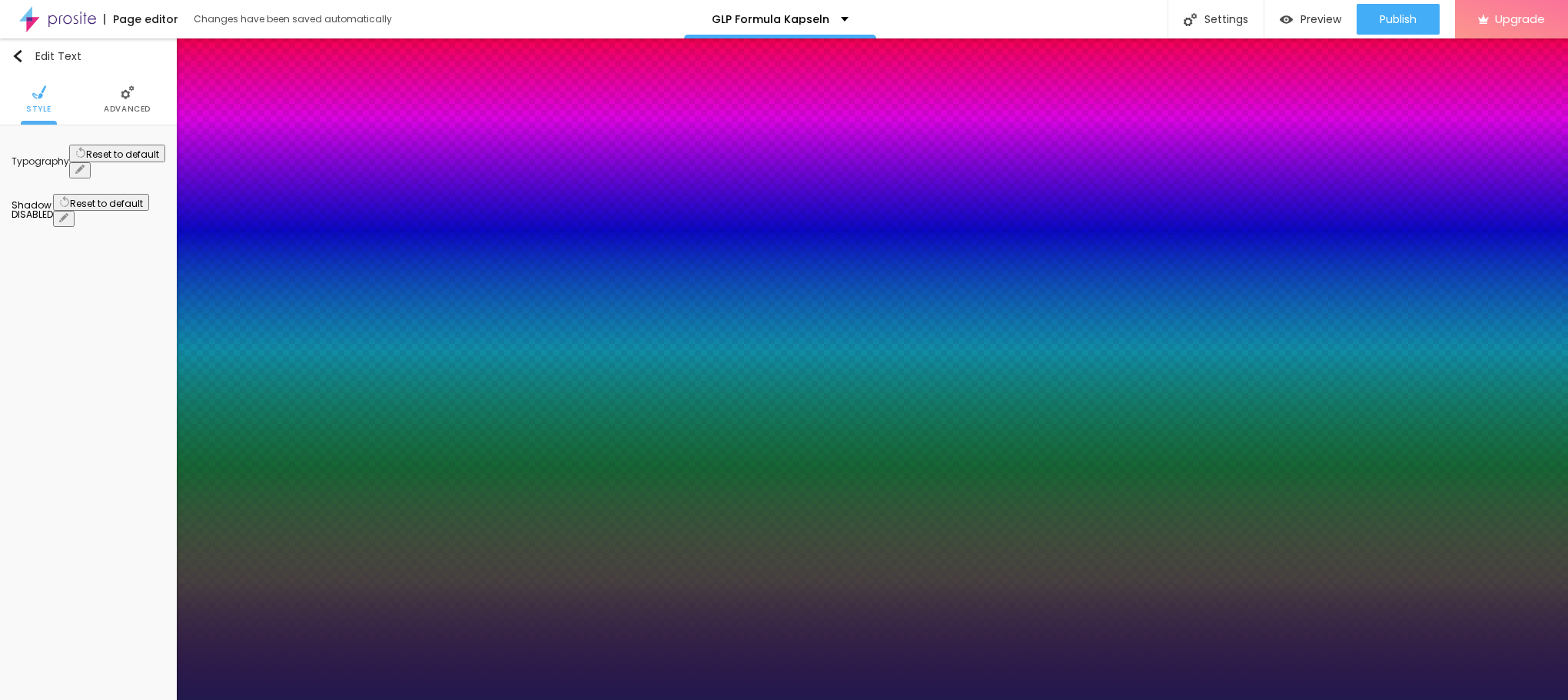
type input "1"
type input "20"
type input "1"
type input "21"
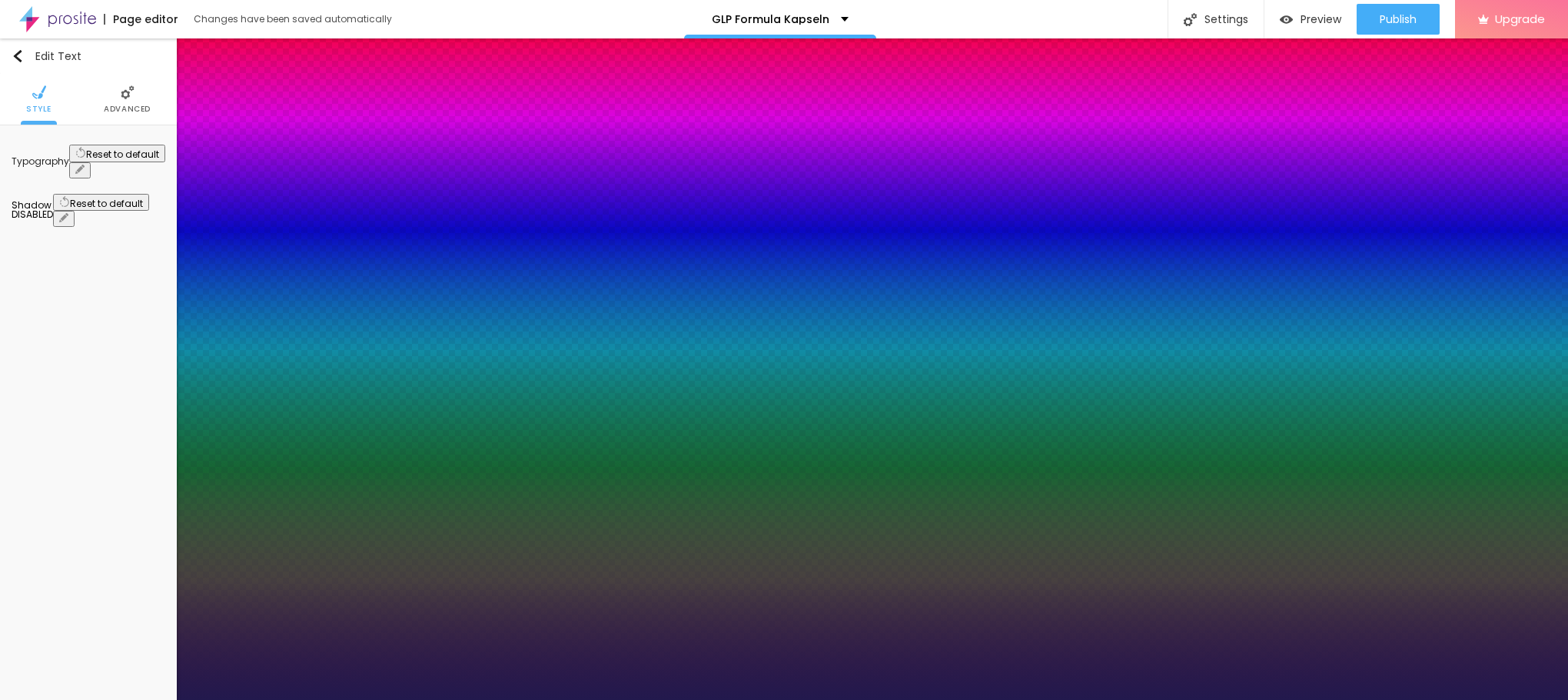
type input "21"
type input "1"
type input "22"
type input "1"
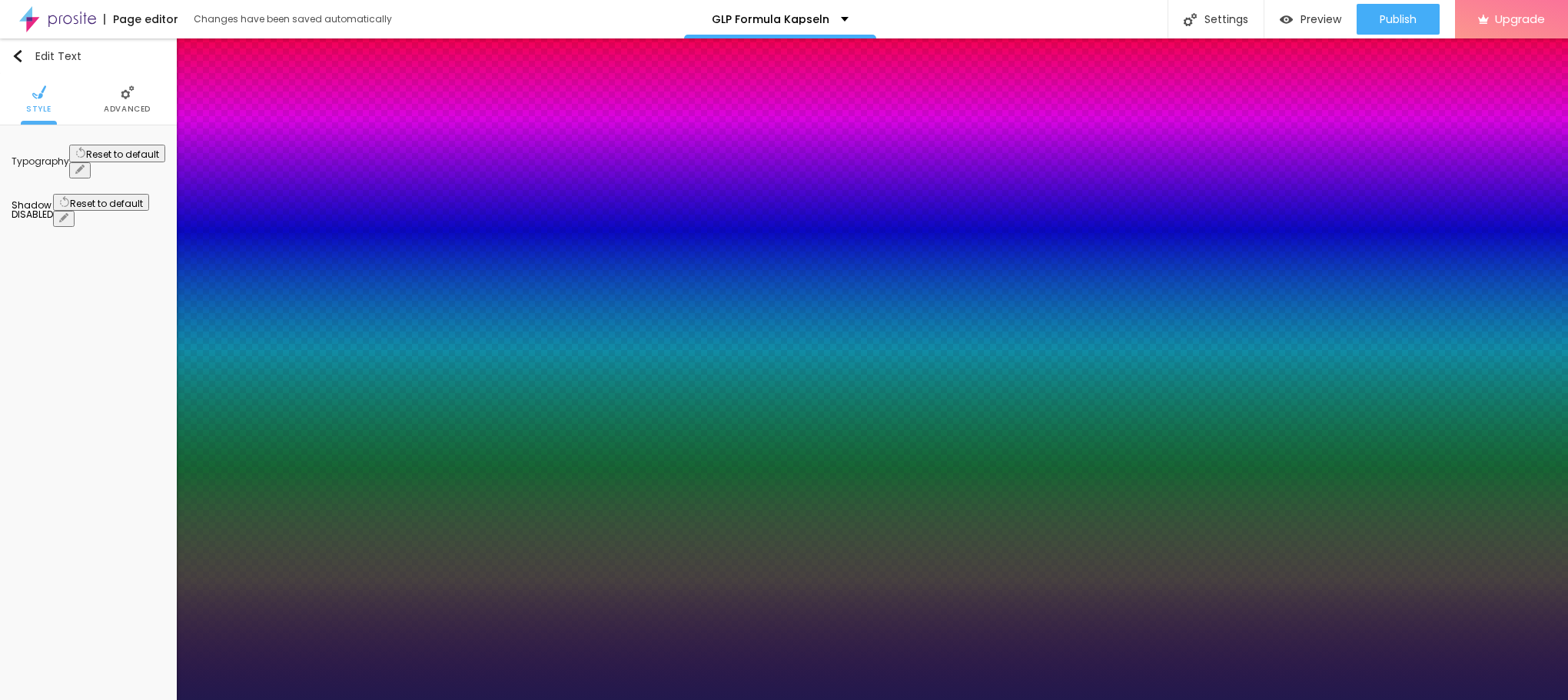
type input "23"
type input "1"
type input "24"
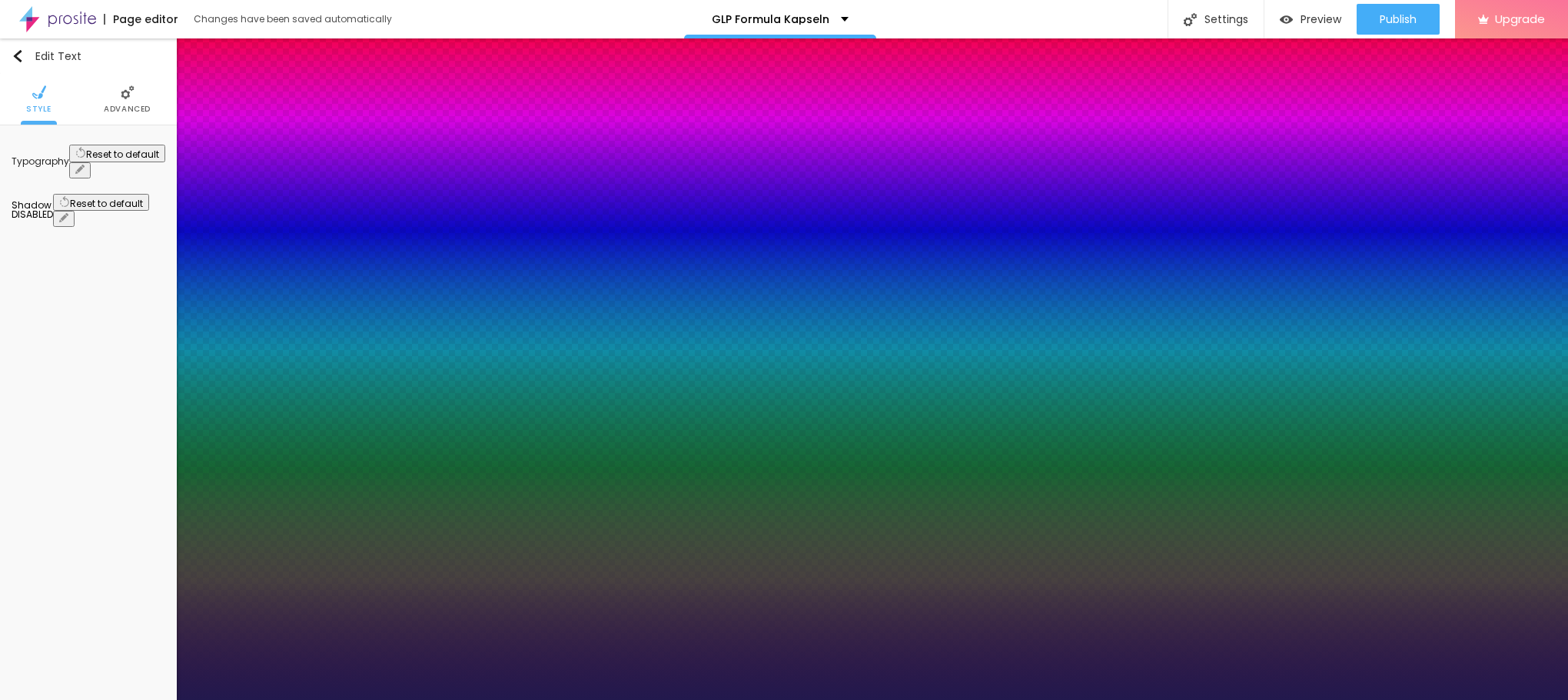
type input "1"
drag, startPoint x: 201, startPoint y: 256, endPoint x: 218, endPoint y: 258, distance: 17.1
type input "24"
type input "1"
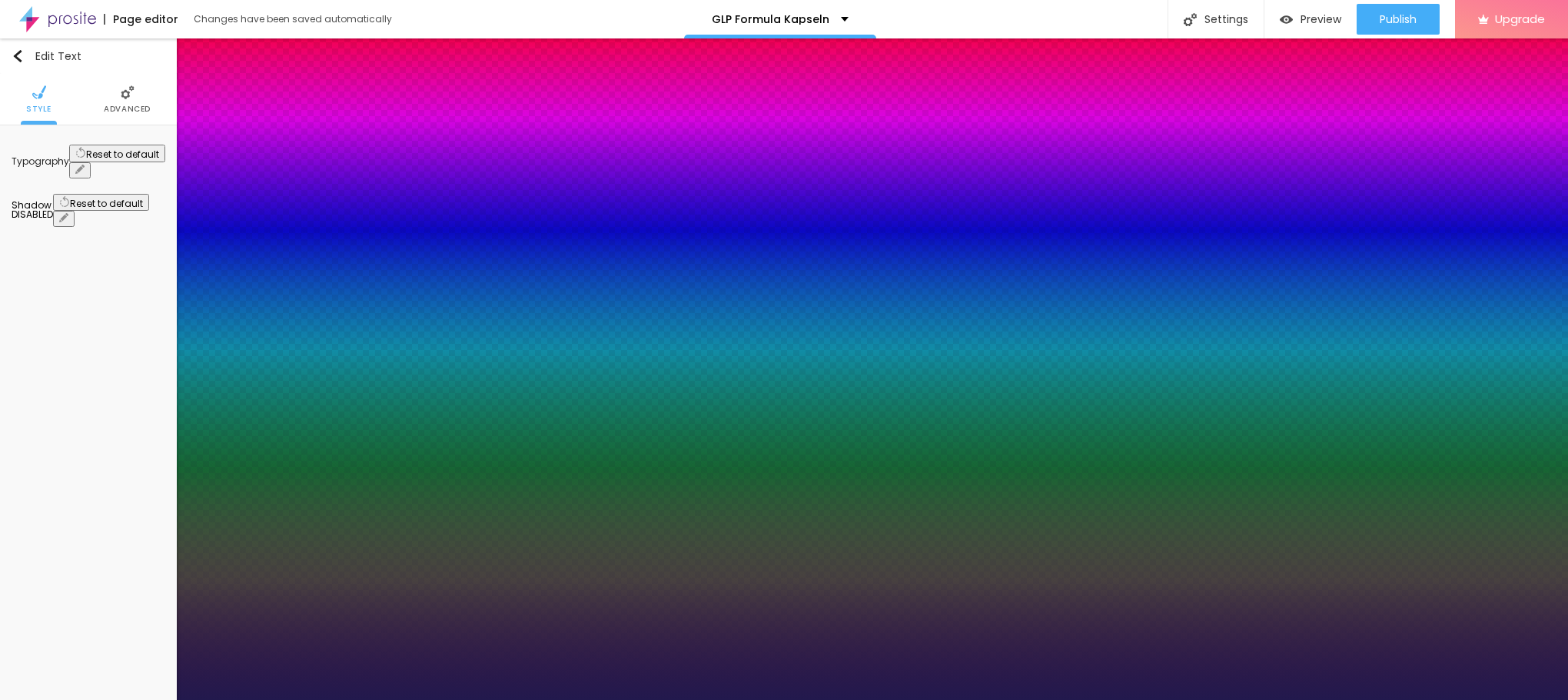
click at [528, 699] on div at bounding box center [784, 700] width 1568 height 0
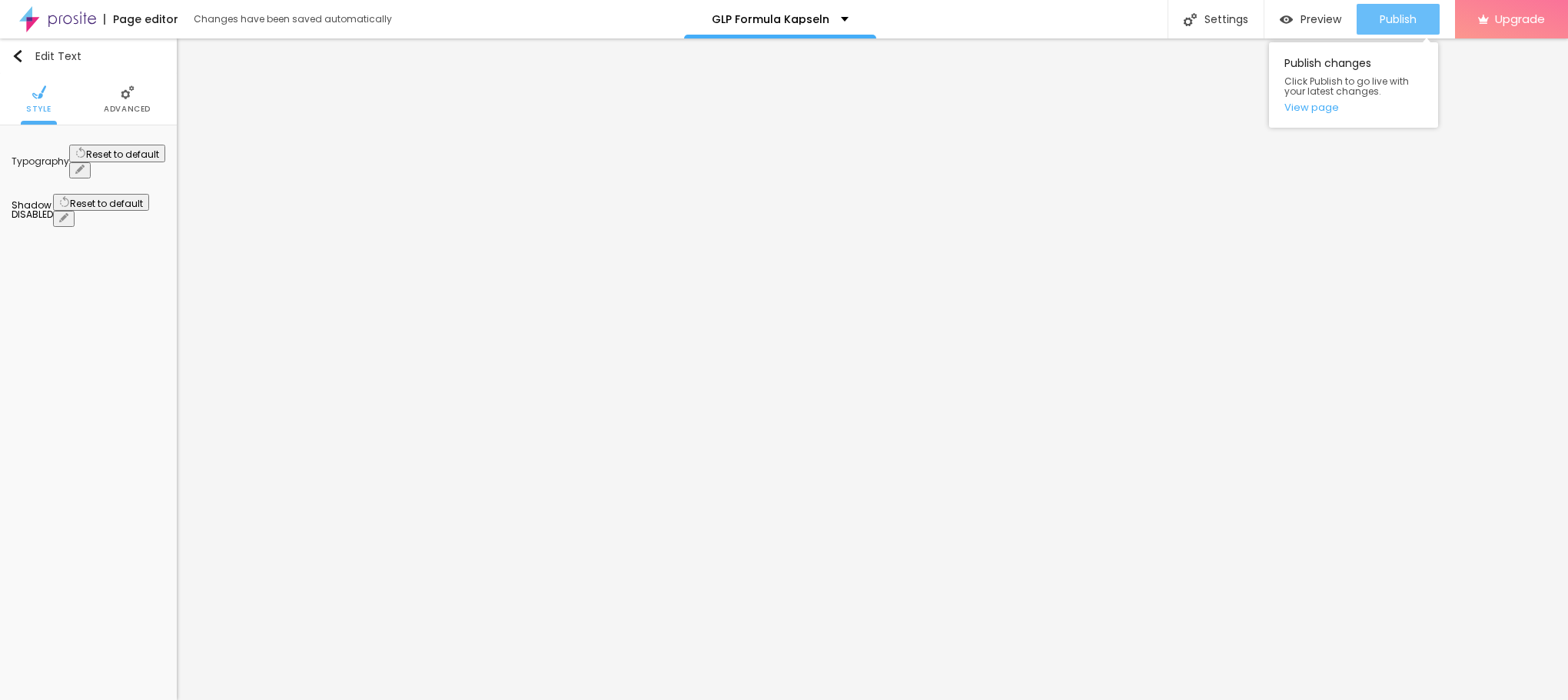
click at [1402, 22] on span "Publish" at bounding box center [1398, 18] width 37 height 12
click at [1317, 107] on link "View page" at bounding box center [1354, 107] width 138 height 10
